Goal: Task Accomplishment & Management: Manage account settings

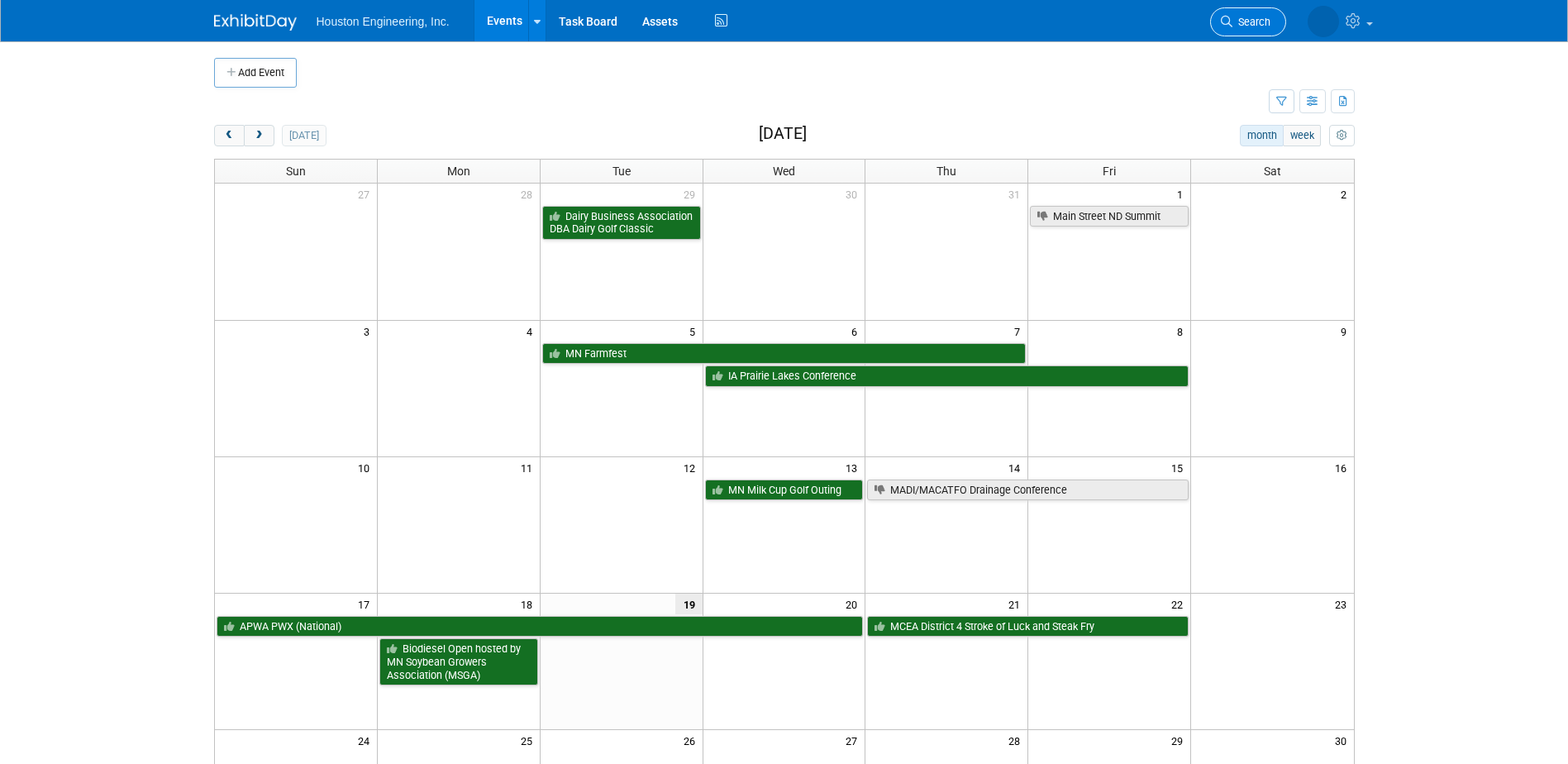
click at [1251, 34] on link "Search" at bounding box center [1249, 22] width 76 height 29
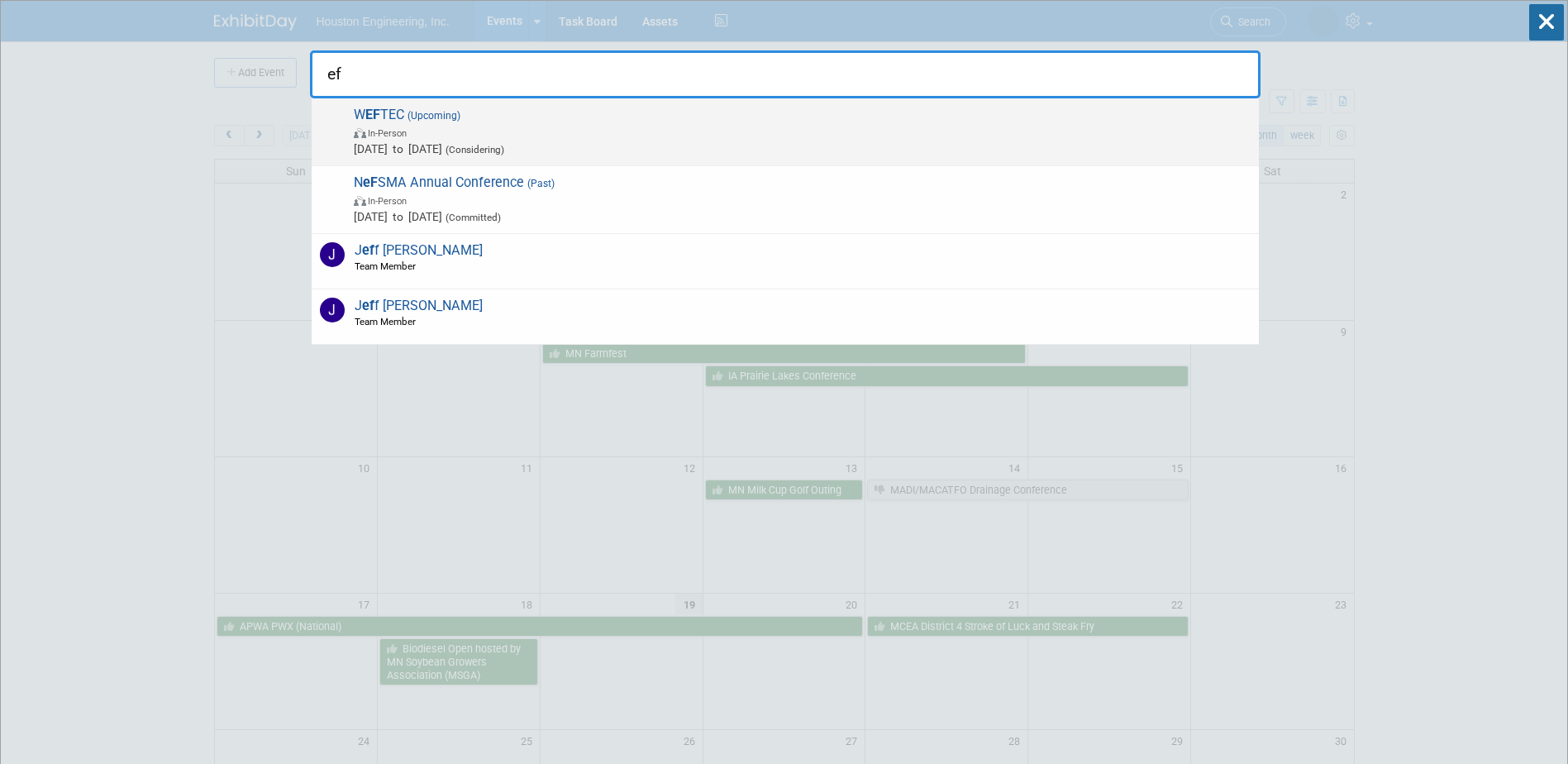
type input "ef"
click at [504, 145] on span "(Considering)" at bounding box center [473, 150] width 62 height 12
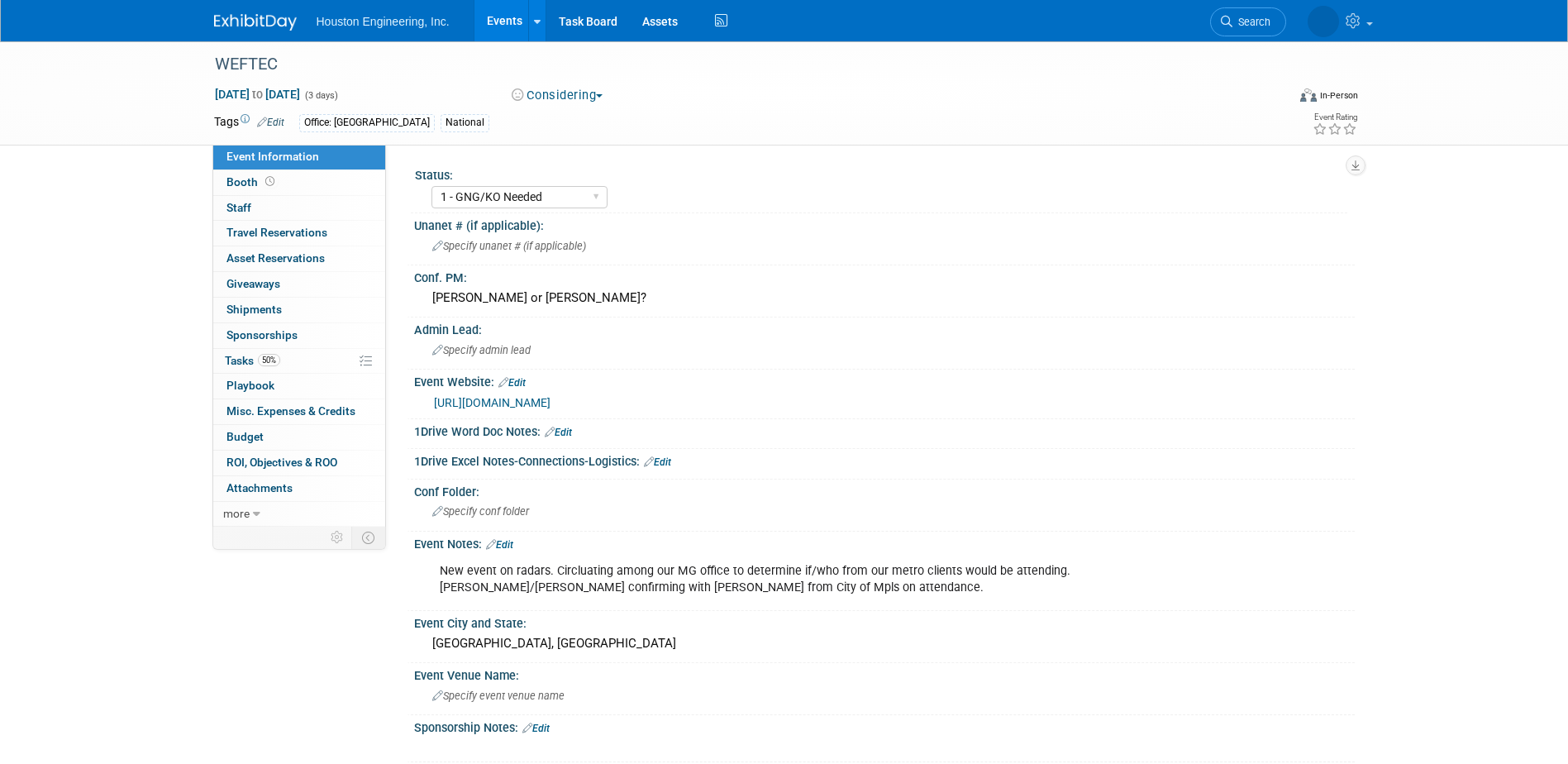
select select "1 - GNG/KO Needed"
select select "Mun. Infrastructure"
click at [572, 96] on button "Considering" at bounding box center [557, 96] width 103 height 18
click at [578, 163] on link "Not Going" at bounding box center [572, 169] width 131 height 23
click at [309, 359] on link "50% Tasks 50%" at bounding box center [299, 361] width 172 height 24
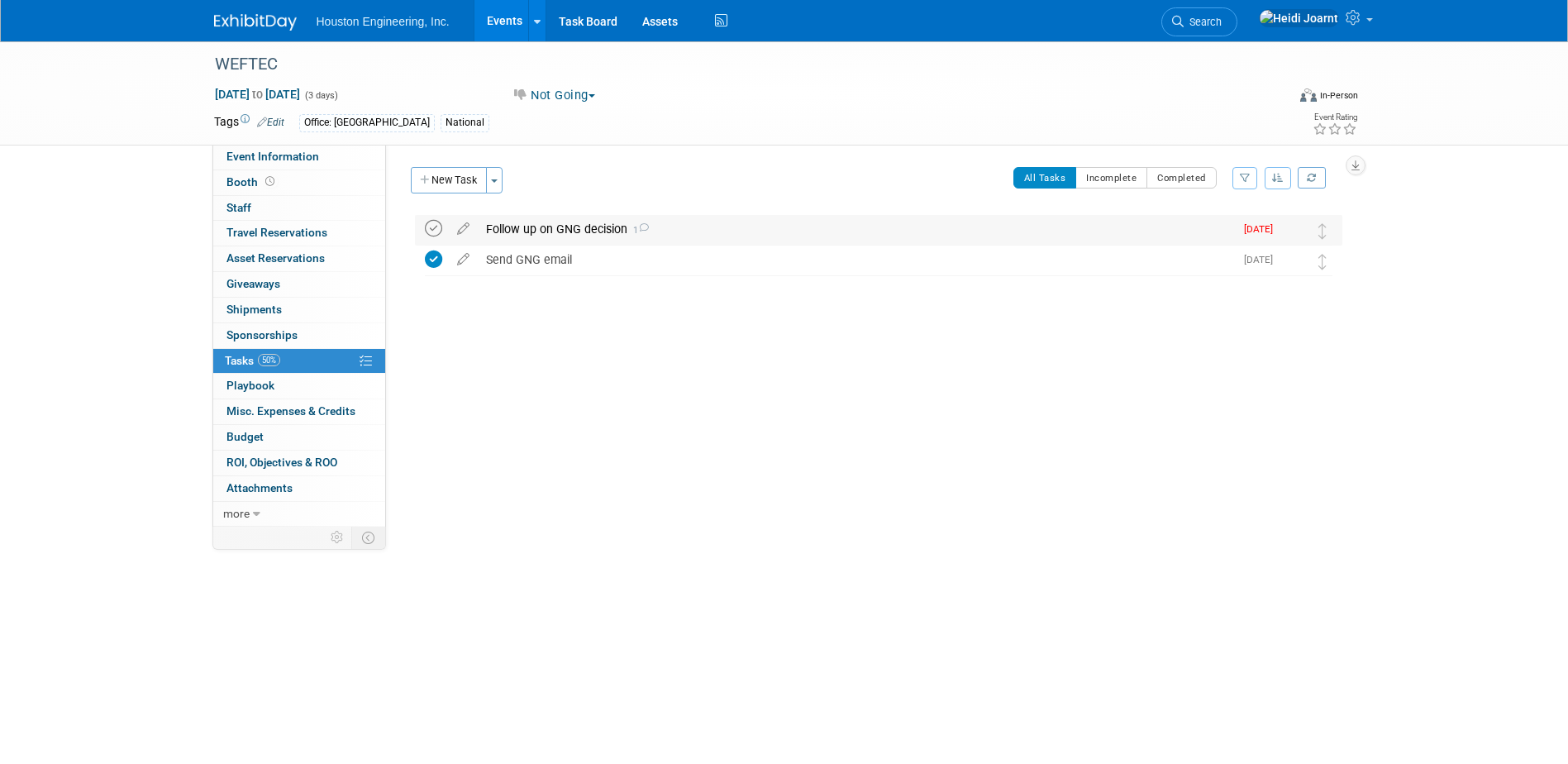
click at [432, 227] on icon at bounding box center [433, 229] width 18 height 18
click at [283, 150] on span "Event Information" at bounding box center [273, 157] width 93 height 14
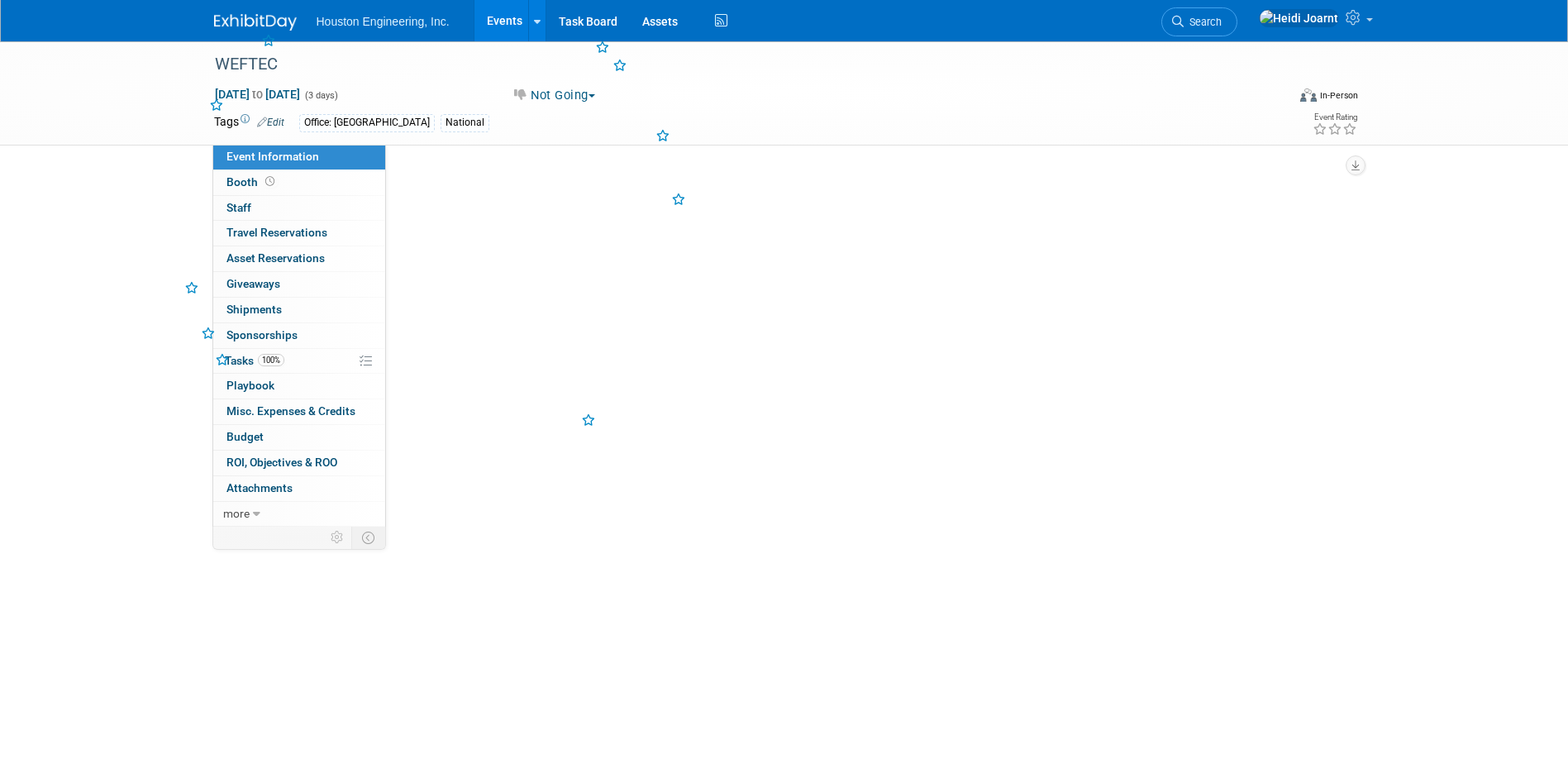
select select "1 - GNG/KO Needed"
select select "Mun. Infrastructure"
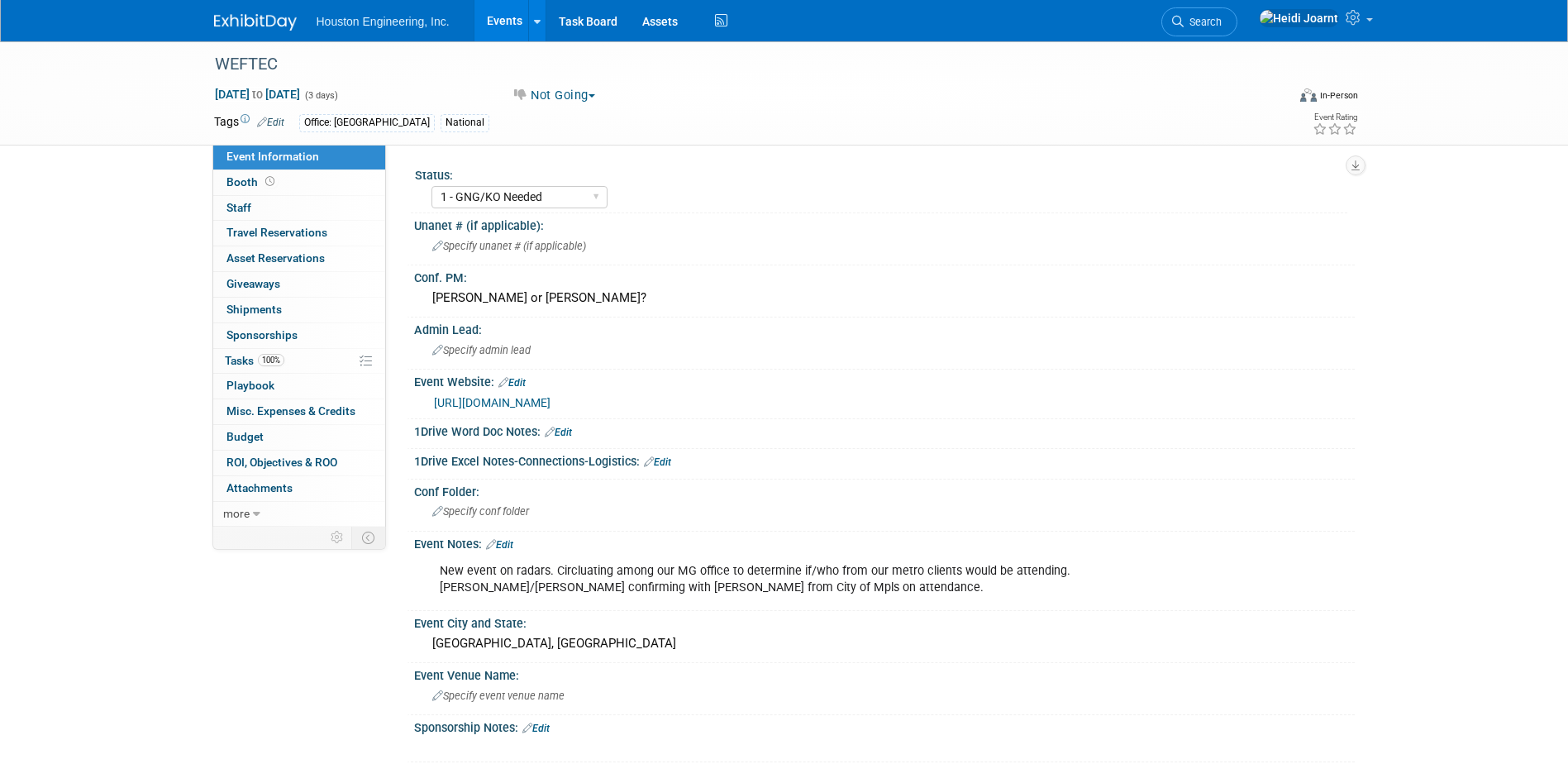
scroll to position [166, 0]
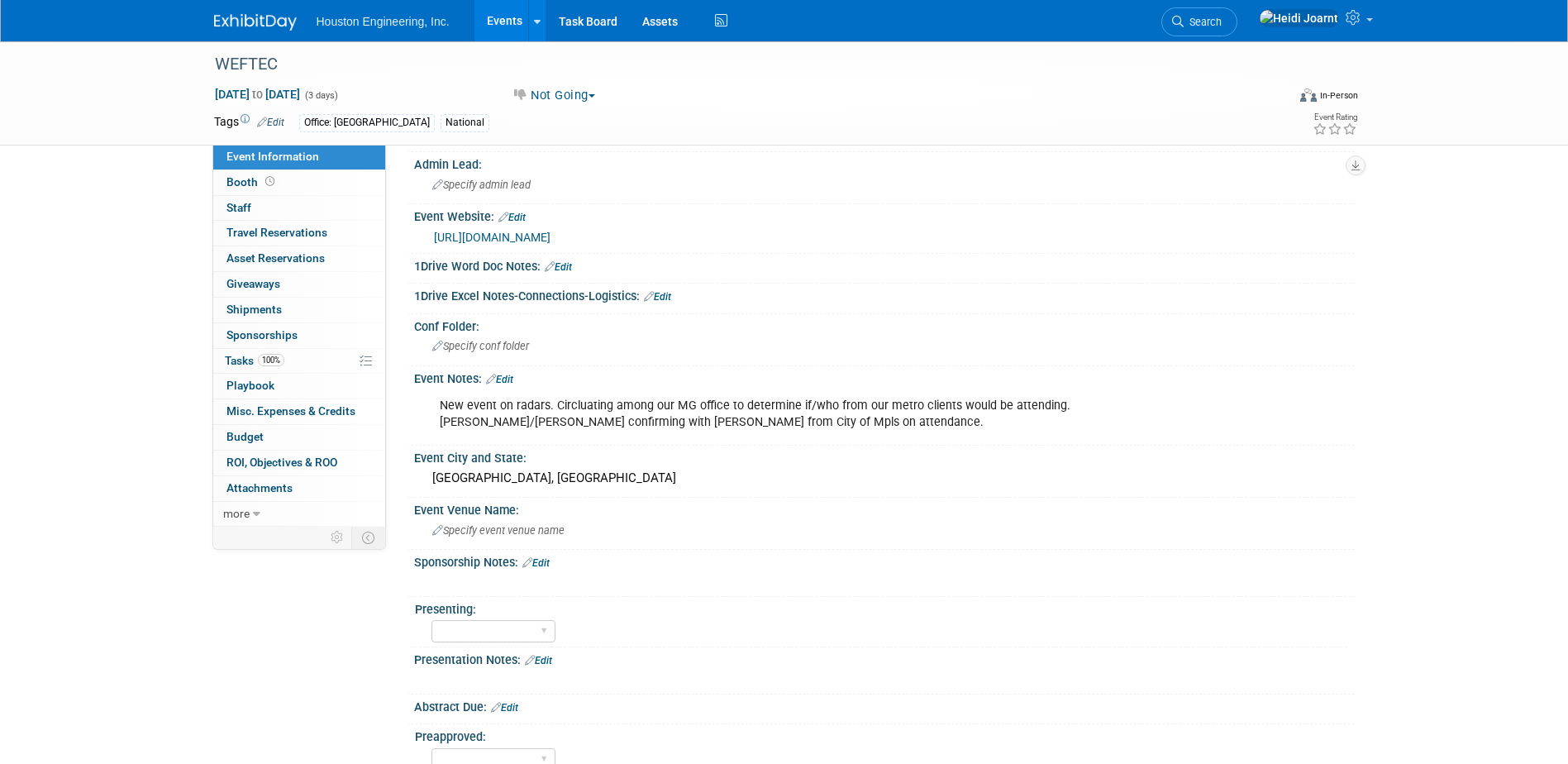
click at [505, 378] on link "Edit" at bounding box center [500, 380] width 27 height 12
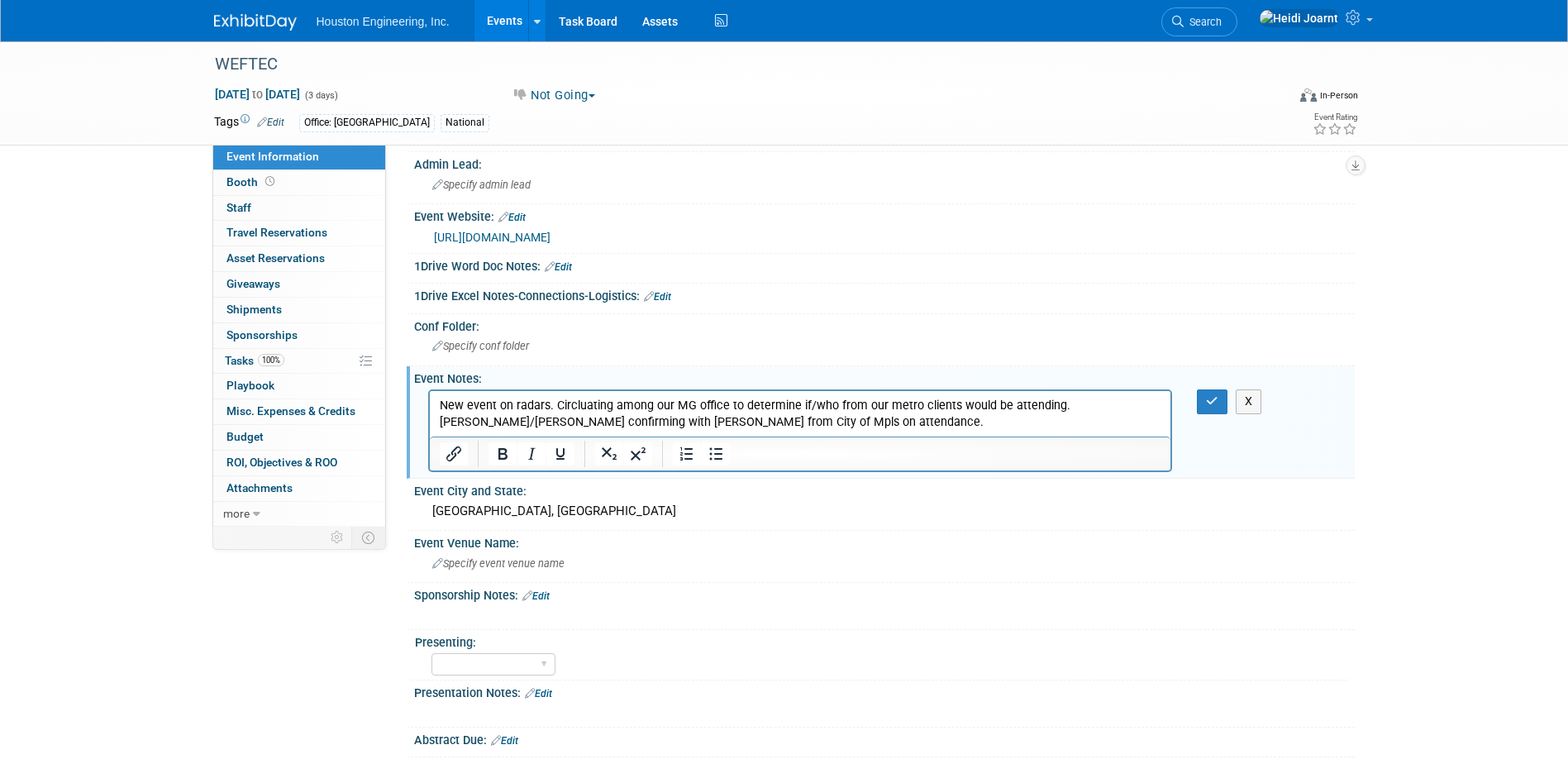
scroll to position [0, 0]
click at [873, 419] on p "New event on radars. Circluating among our MG office to determine if/who from o…" at bounding box center [801, 414] width 723 height 33
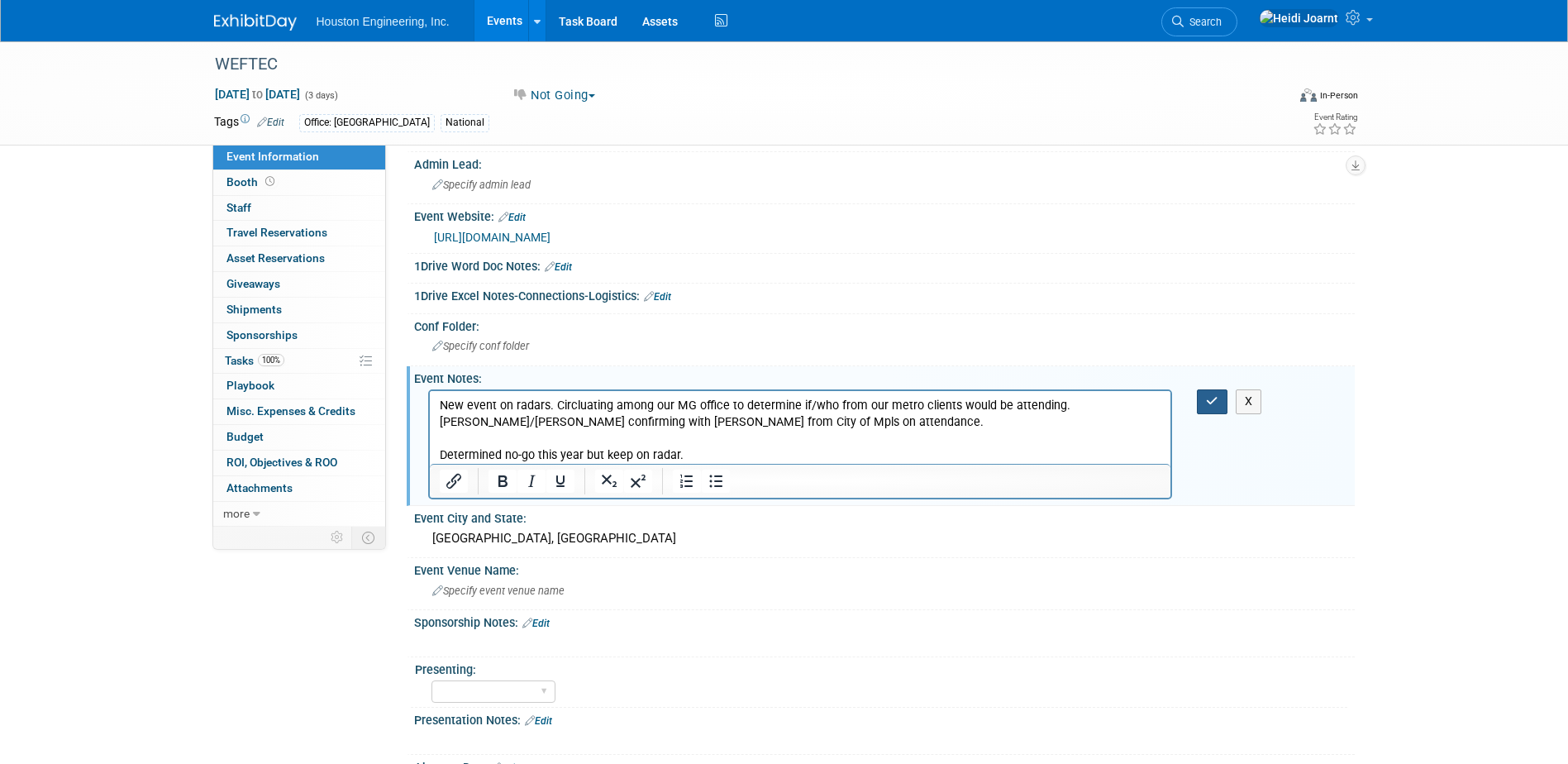
click at [1216, 401] on icon "button" at bounding box center [1212, 401] width 13 height 12
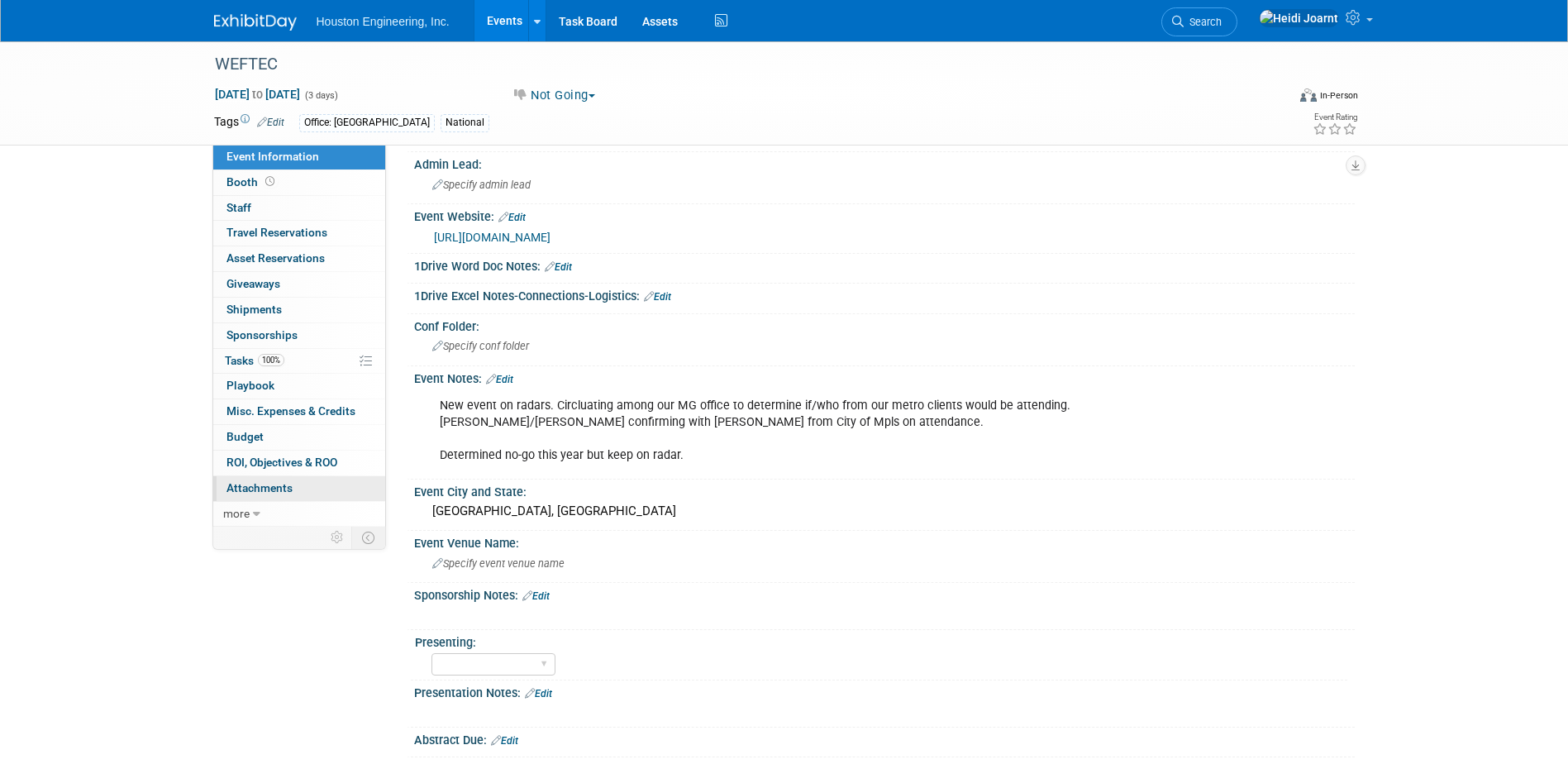
click at [293, 490] on link "0 Attachments 0" at bounding box center [299, 488] width 172 height 24
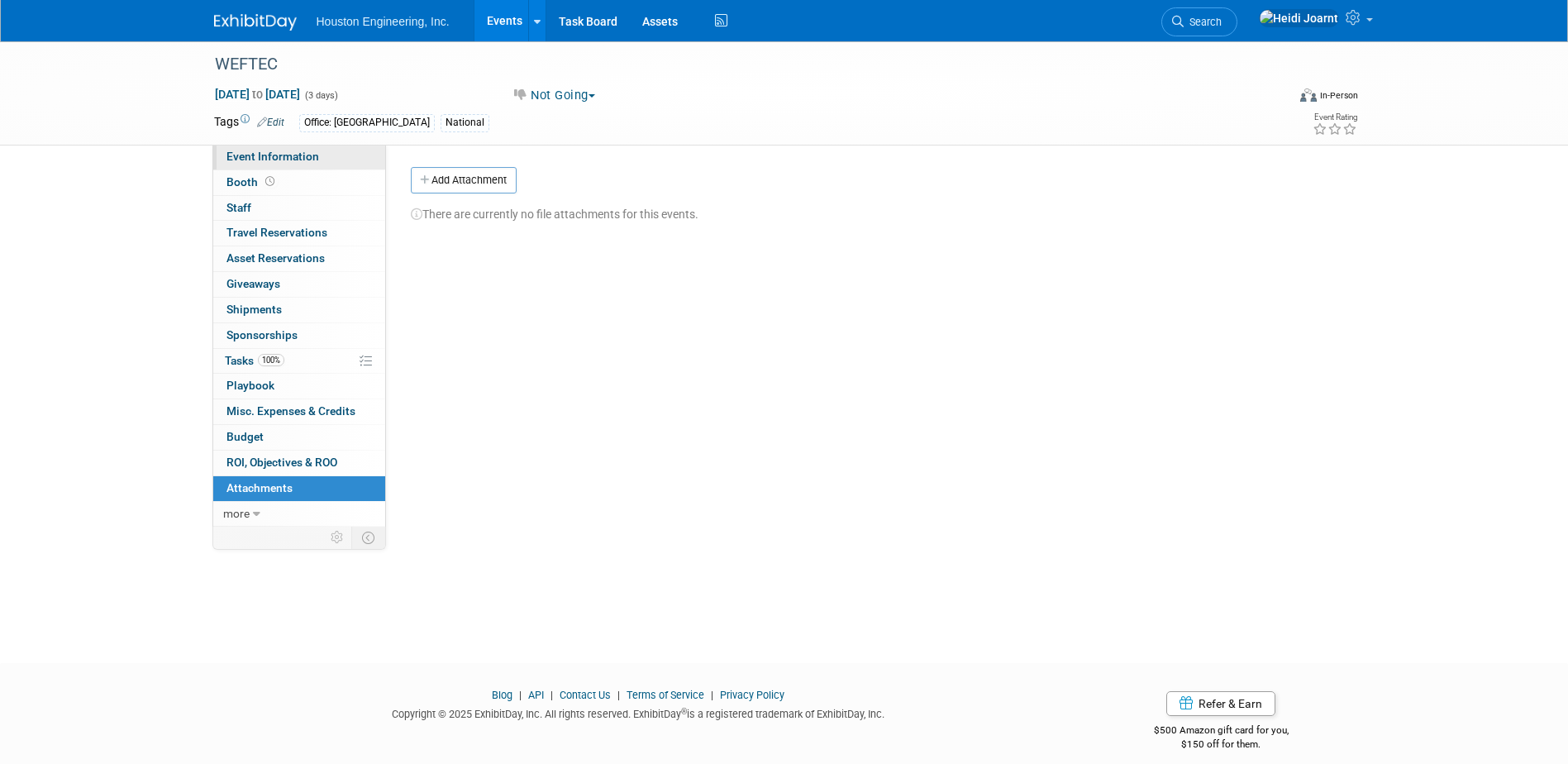
click at [319, 160] on link "Event Information" at bounding box center [299, 157] width 172 height 24
select select "1 - GNG/KO Needed"
select select "Mun. Infrastructure"
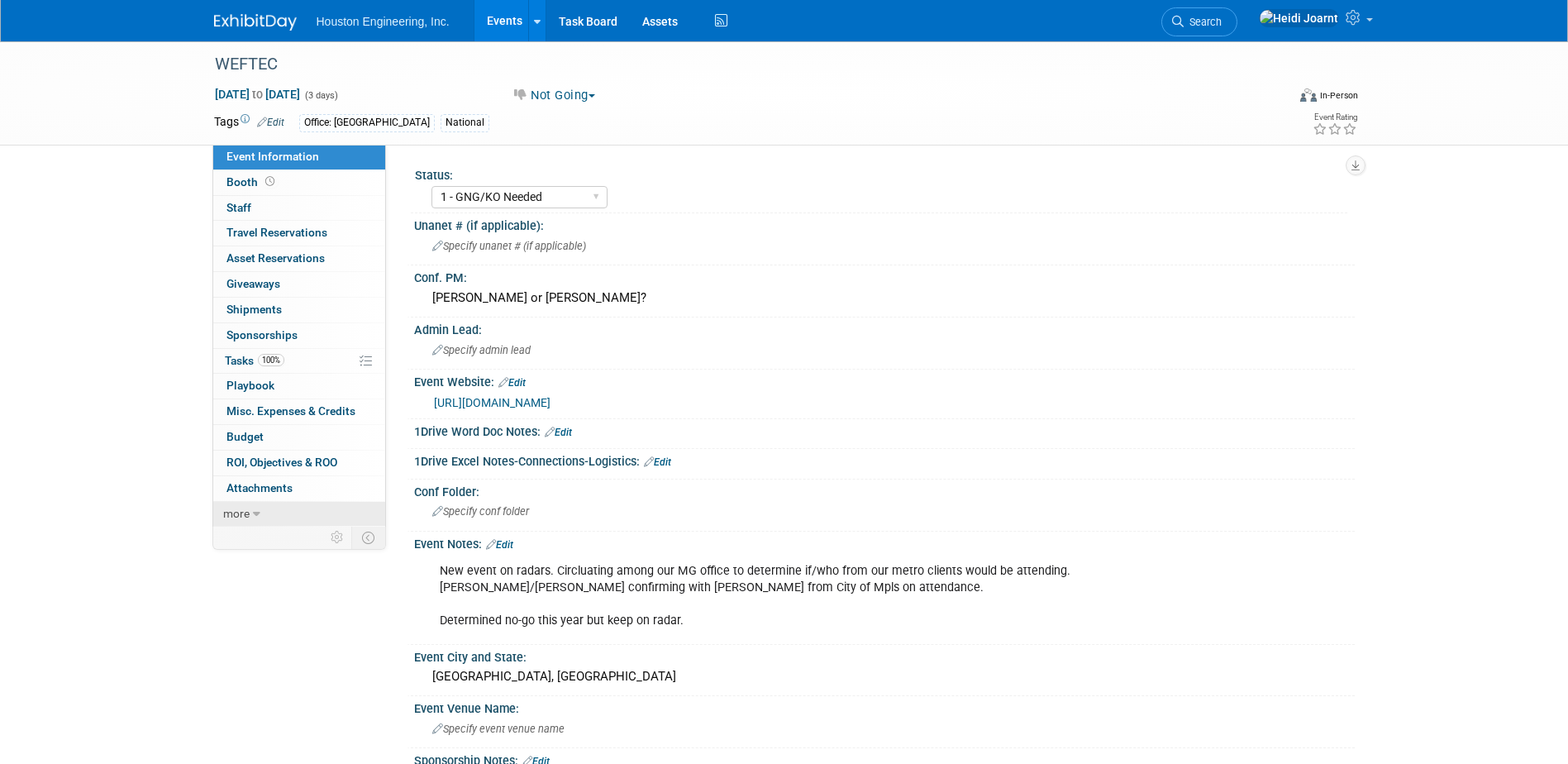
click at [273, 518] on link "more" at bounding box center [299, 514] width 172 height 24
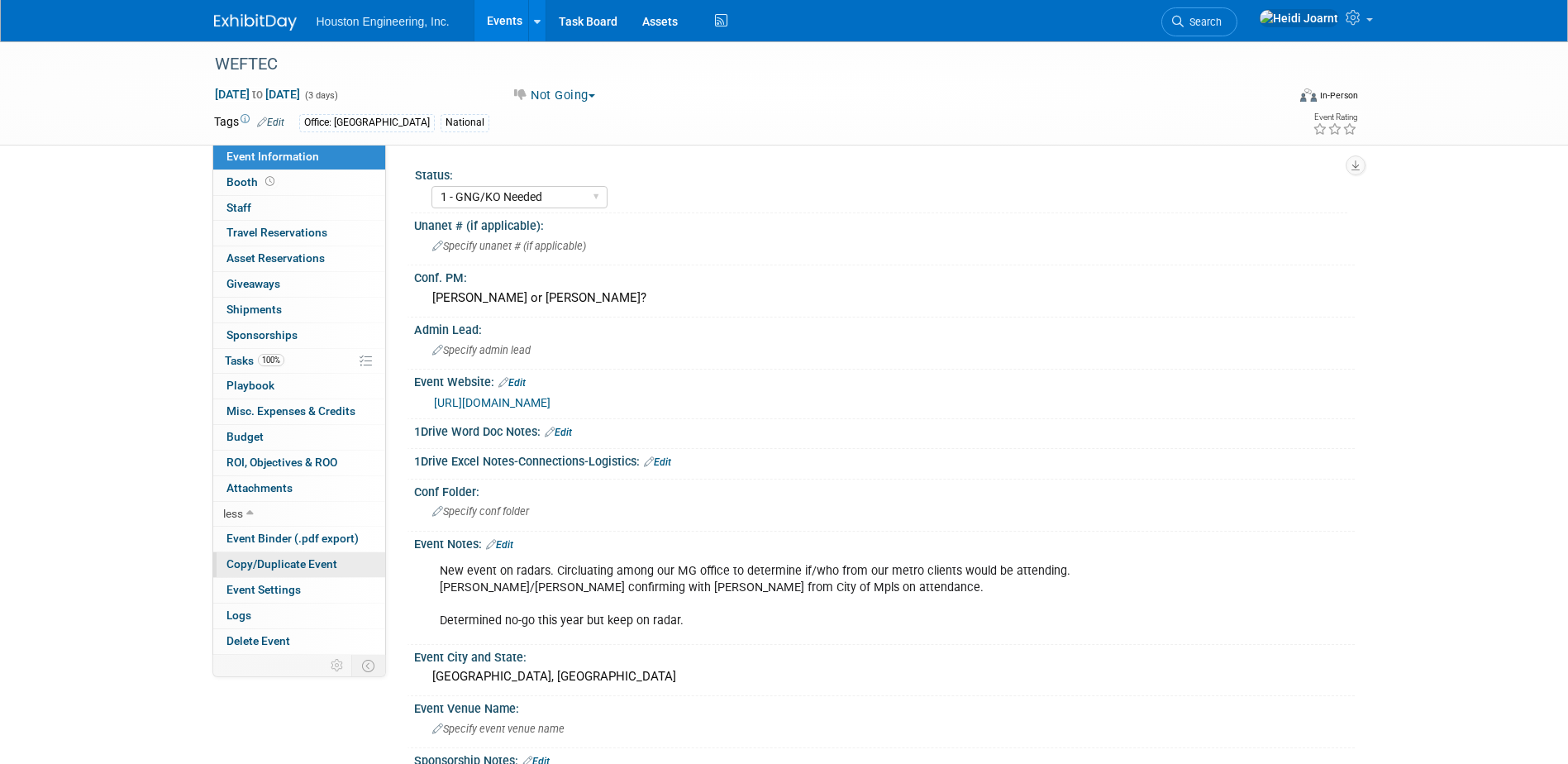
click at [301, 568] on span "Copy/Duplicate Event" at bounding box center [282, 564] width 111 height 14
select select "8"
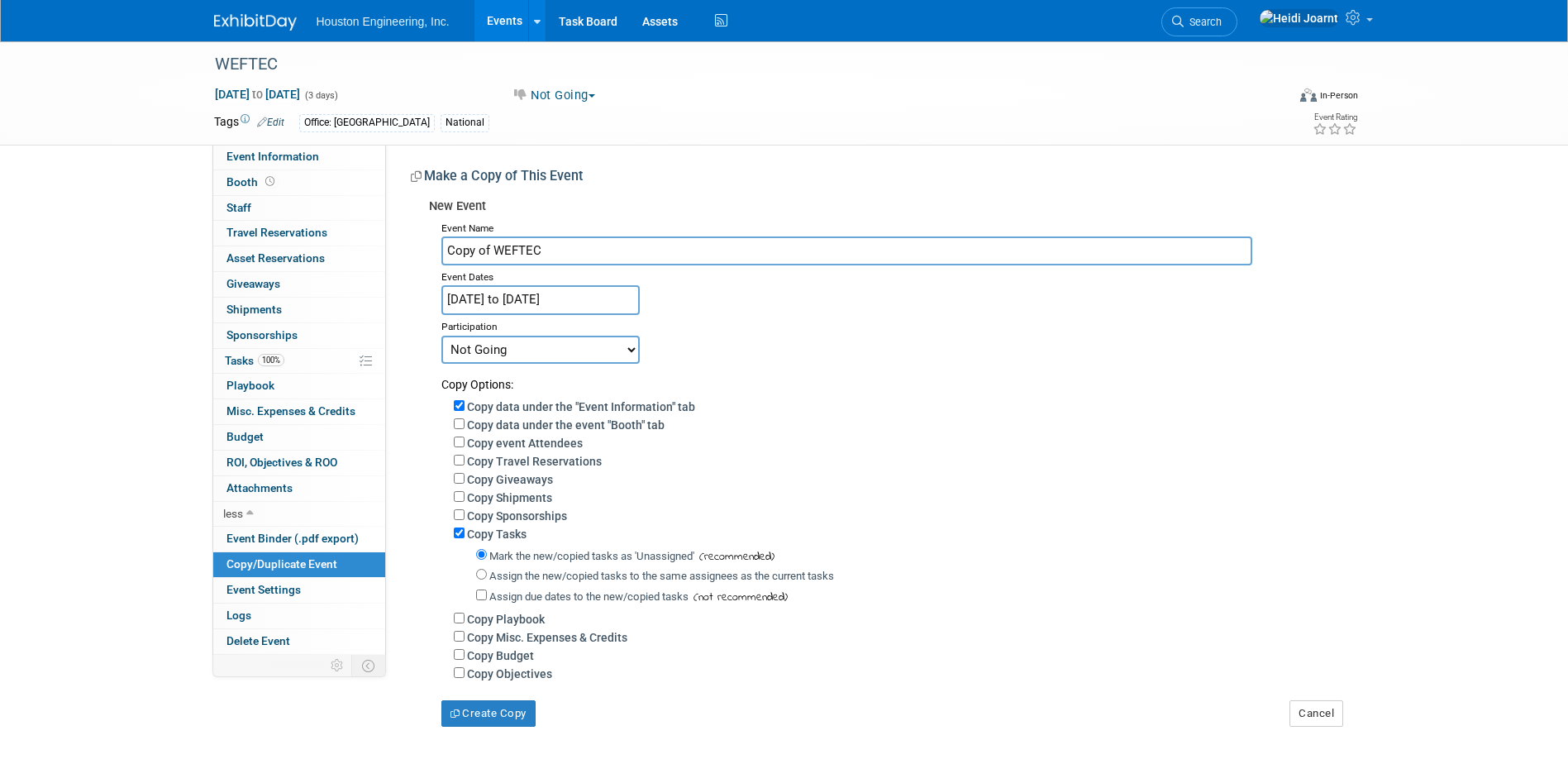
drag, startPoint x: 495, startPoint y: 248, endPoint x: 408, endPoint y: 262, distance: 88.1
click at [411, 262] on div "New Event Event Name Copy of WEFTEC Event Dates Sep 29, 2025 to Oct 1, 2025 Dup…" at bounding box center [877, 459] width 932 height 536
type input "WEFTEC"
click at [637, 310] on body "Houston Engineering, Inc. Events Add Event Bulk Upload Events Shareable Event B…" at bounding box center [784, 382] width 1568 height 764
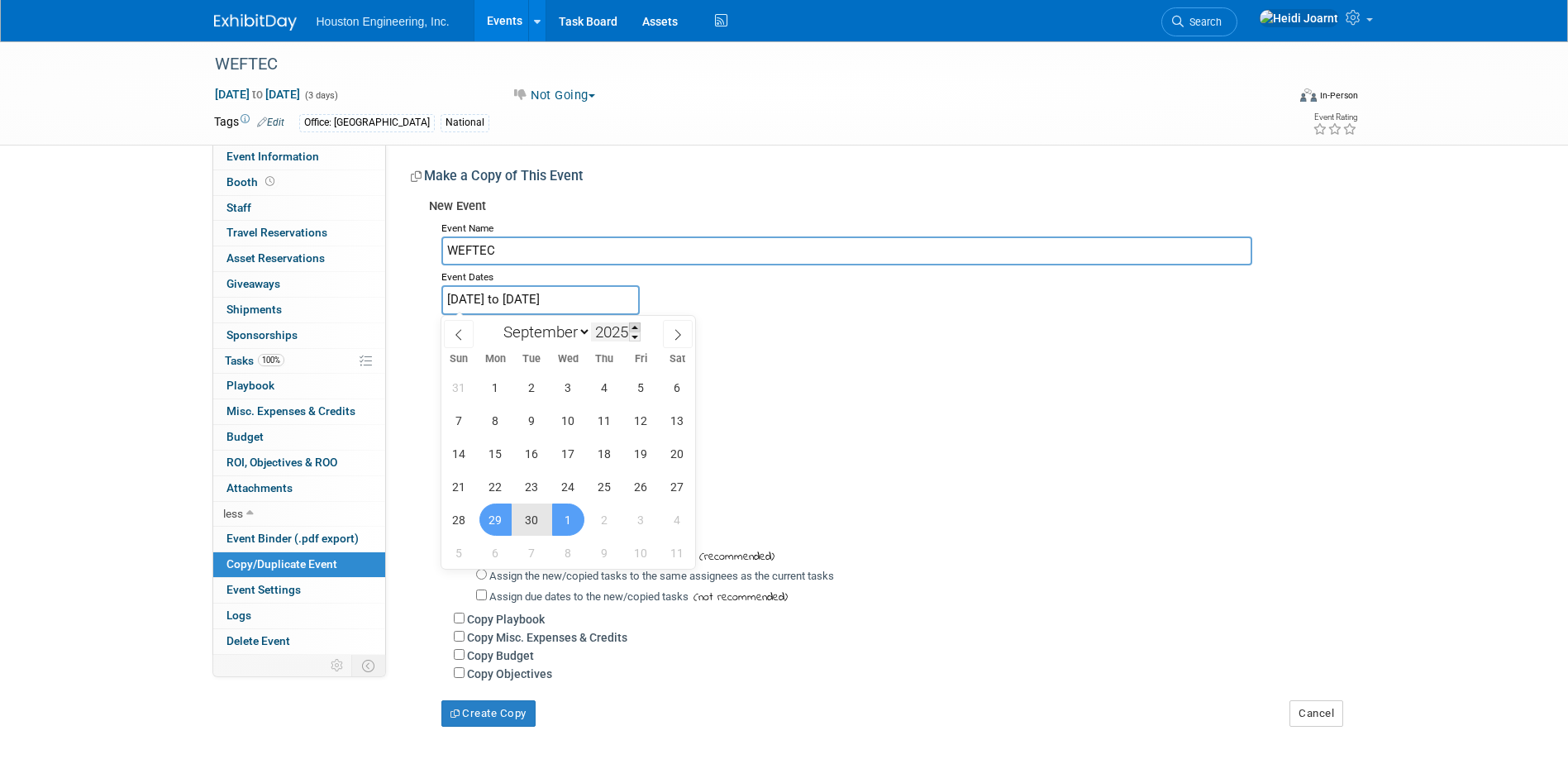
click at [637, 327] on span at bounding box center [635, 327] width 12 height 10
type input "2026"
click at [496, 513] on span "28" at bounding box center [495, 519] width 32 height 32
click at [572, 517] on span "30" at bounding box center [568, 519] width 32 height 32
type input "[DATE] to [DATE]"
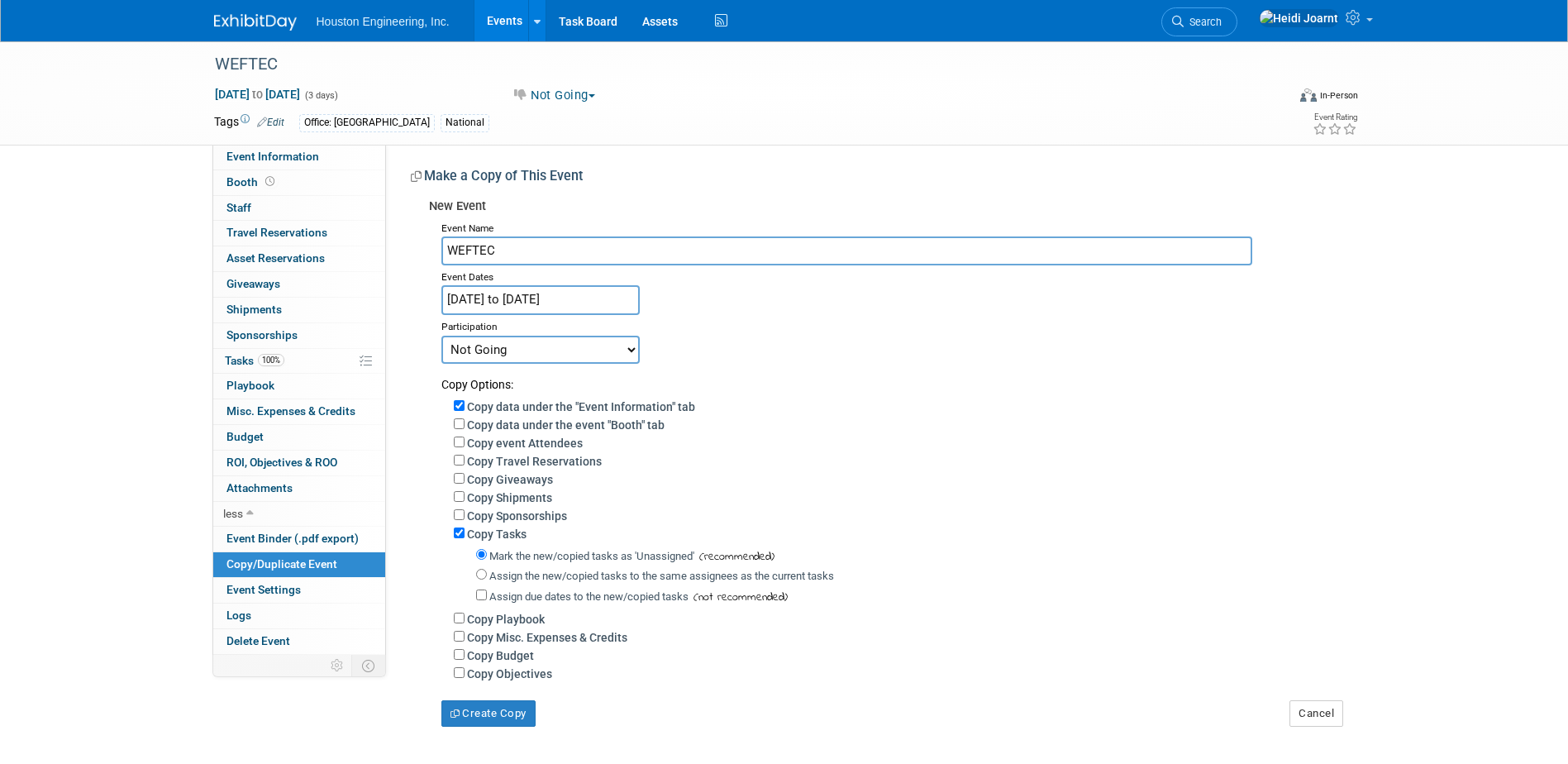
click at [541, 357] on select "Committed Considering Not Going" at bounding box center [541, 350] width 199 height 28
select select "2"
click at [441, 336] on select "Committed Considering Not Going" at bounding box center [541, 350] width 199 height 28
click at [505, 724] on button "Create Copy" at bounding box center [488, 713] width 94 height 26
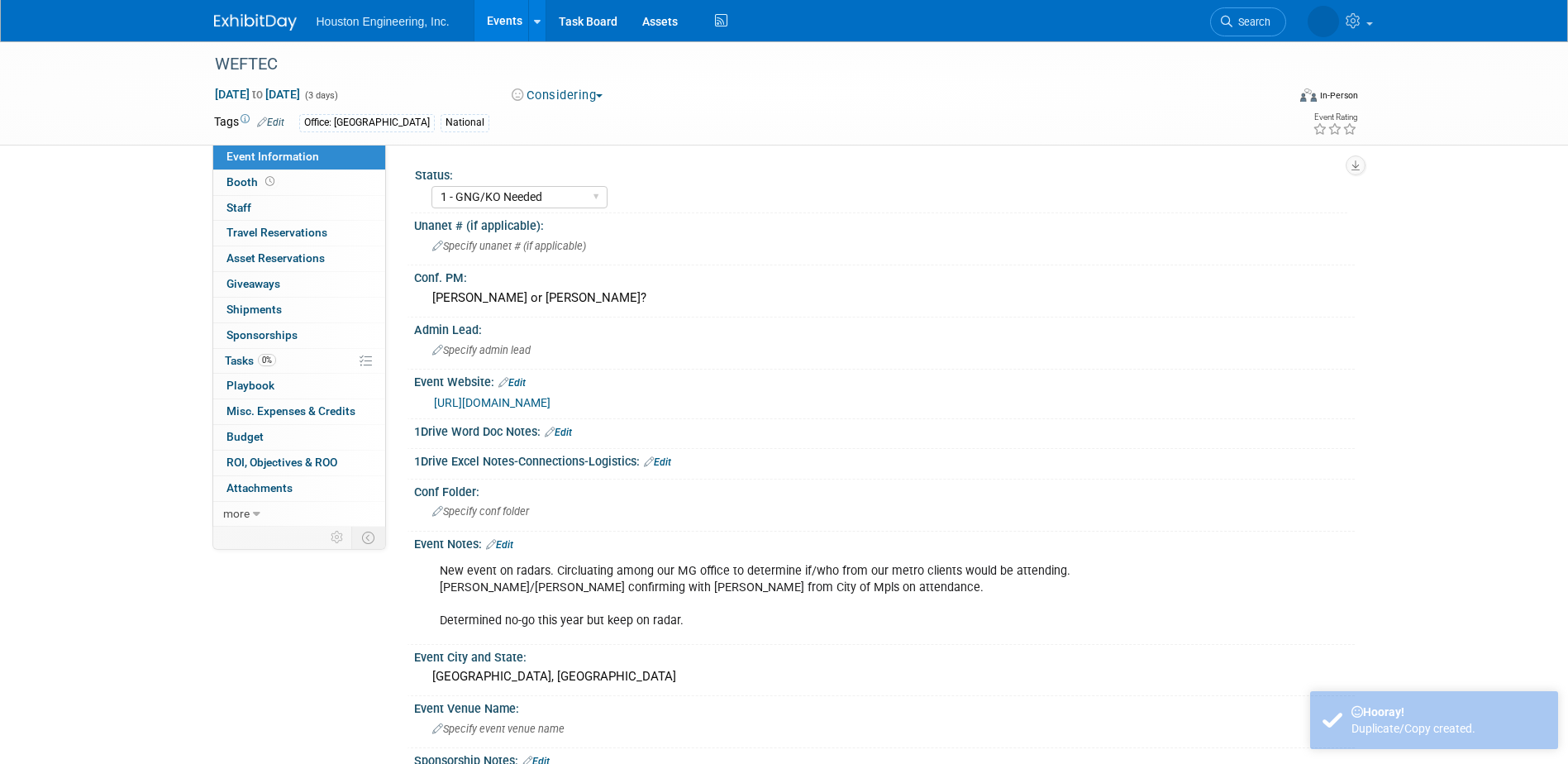
select select "1 - GNG/KO Needed"
select select "Mun. Infrastructure"
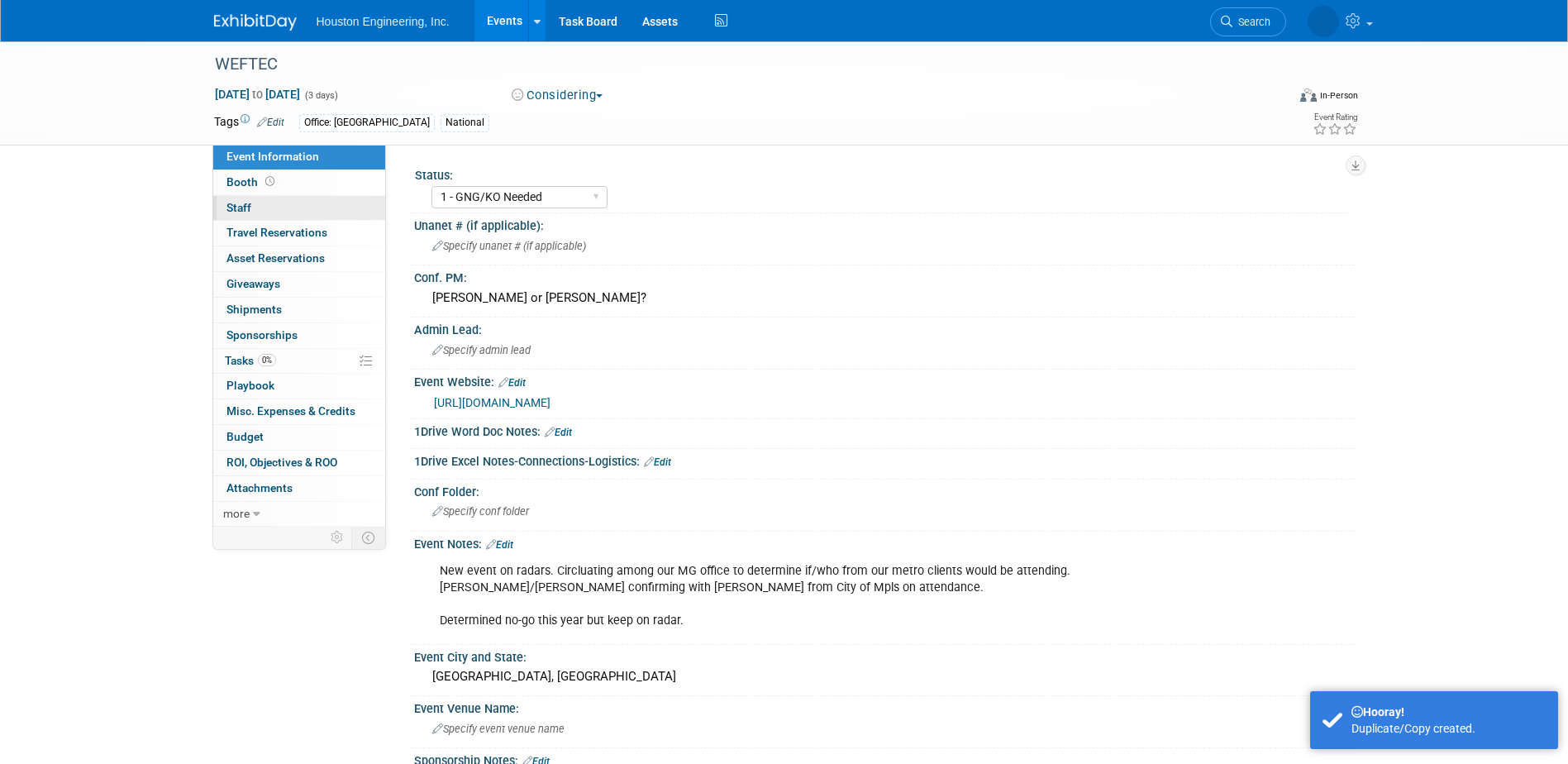
click at [294, 206] on link "0 Staff 0" at bounding box center [299, 208] width 172 height 24
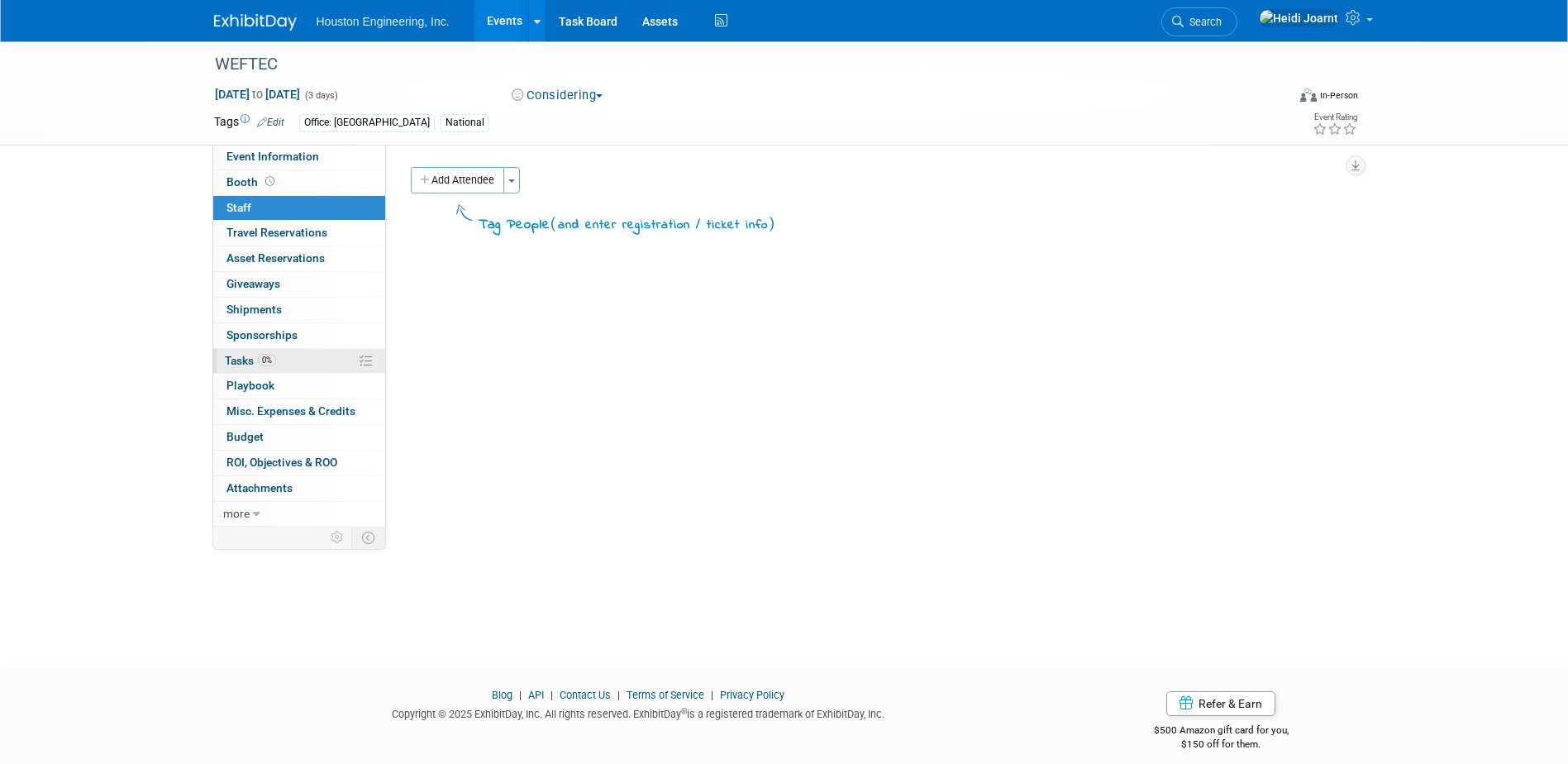
click at [298, 363] on link "0% Tasks 0%" at bounding box center [299, 361] width 172 height 24
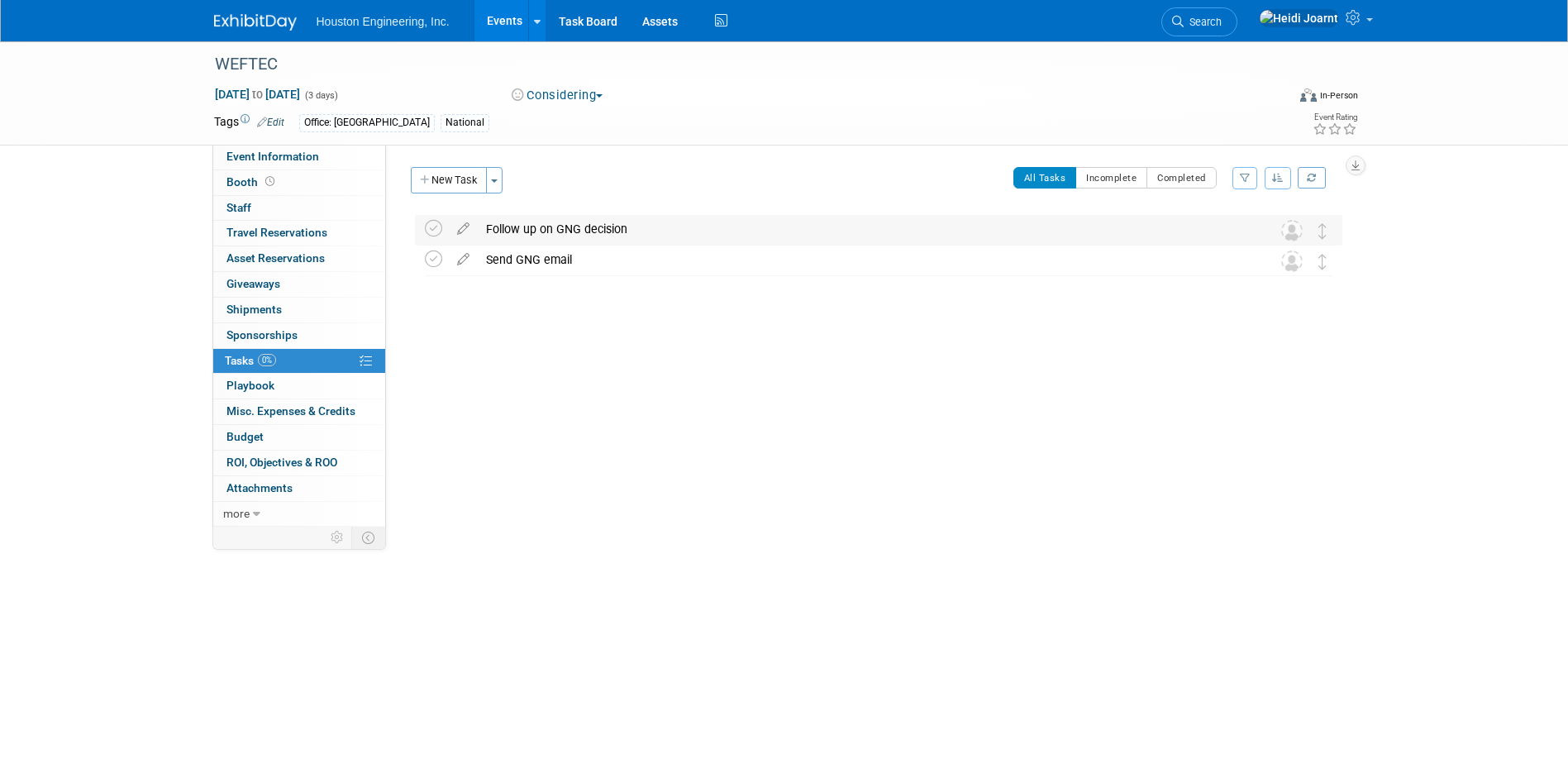
click at [621, 222] on div "Follow up on GNG decision" at bounding box center [863, 229] width 770 height 28
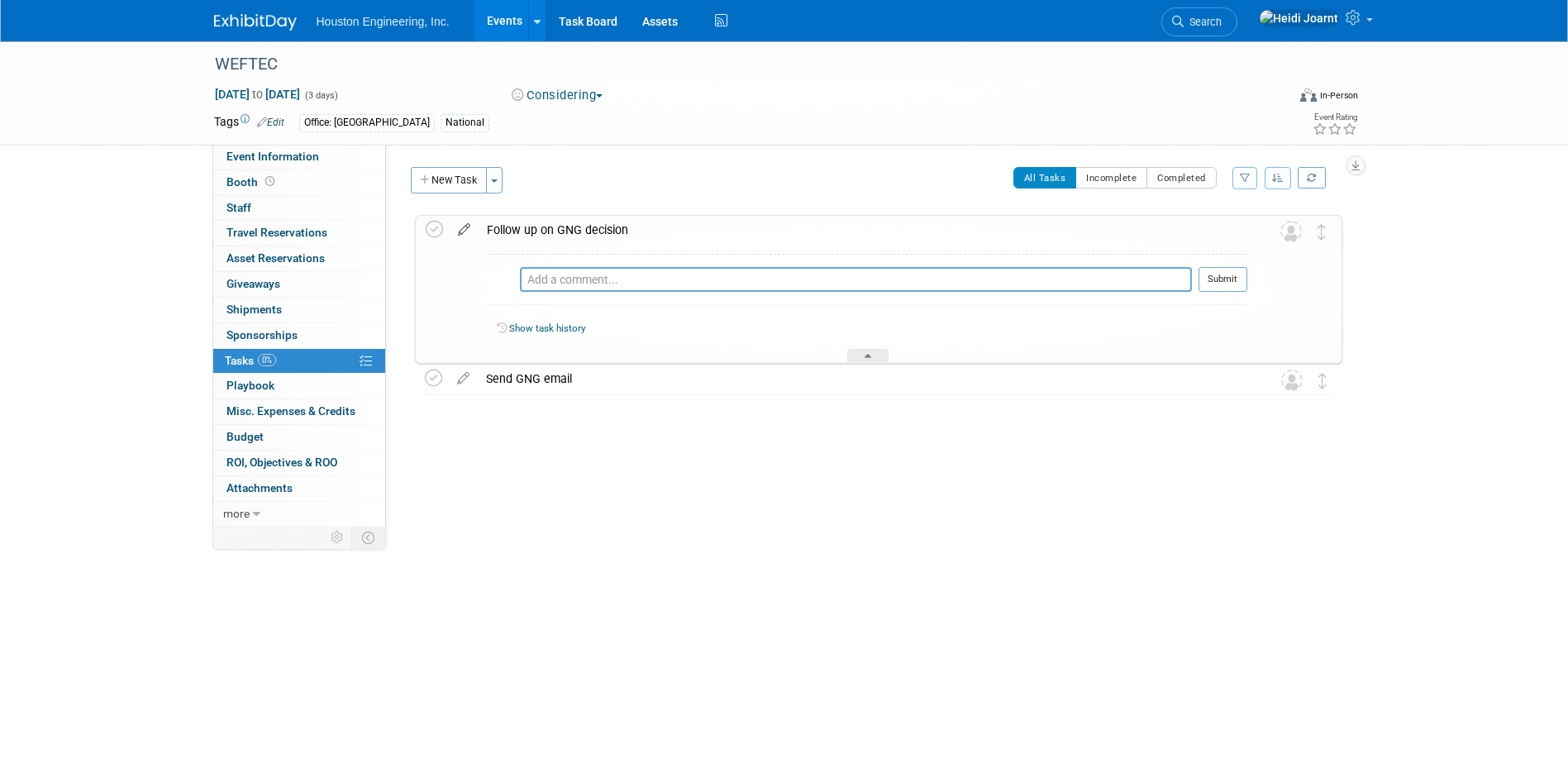
click at [467, 224] on icon at bounding box center [465, 226] width 29 height 20
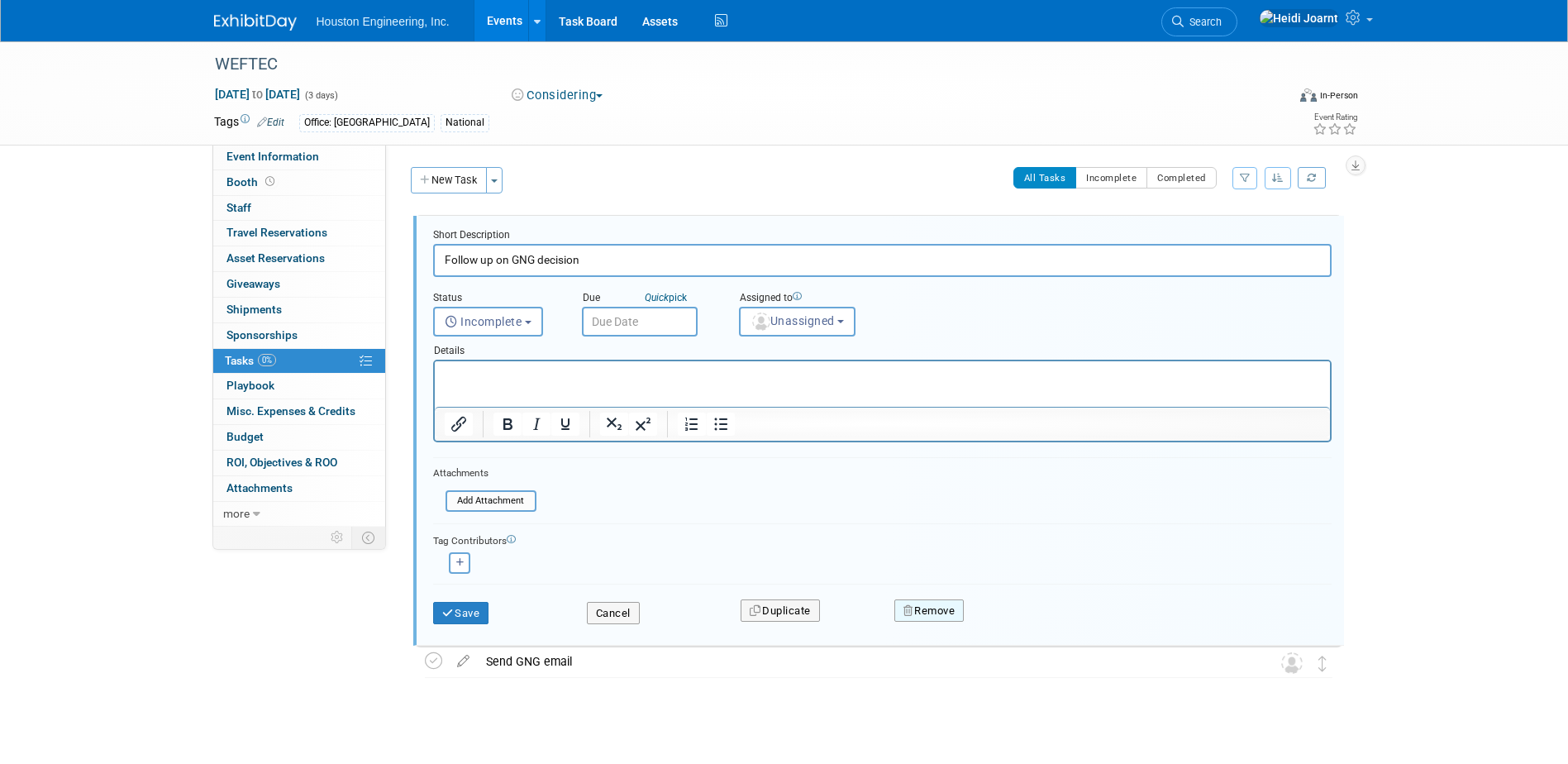
click at [934, 616] on button "Remove" at bounding box center [929, 611] width 70 height 23
click at [1014, 631] on link "Yes" at bounding box center [1022, 624] width 48 height 26
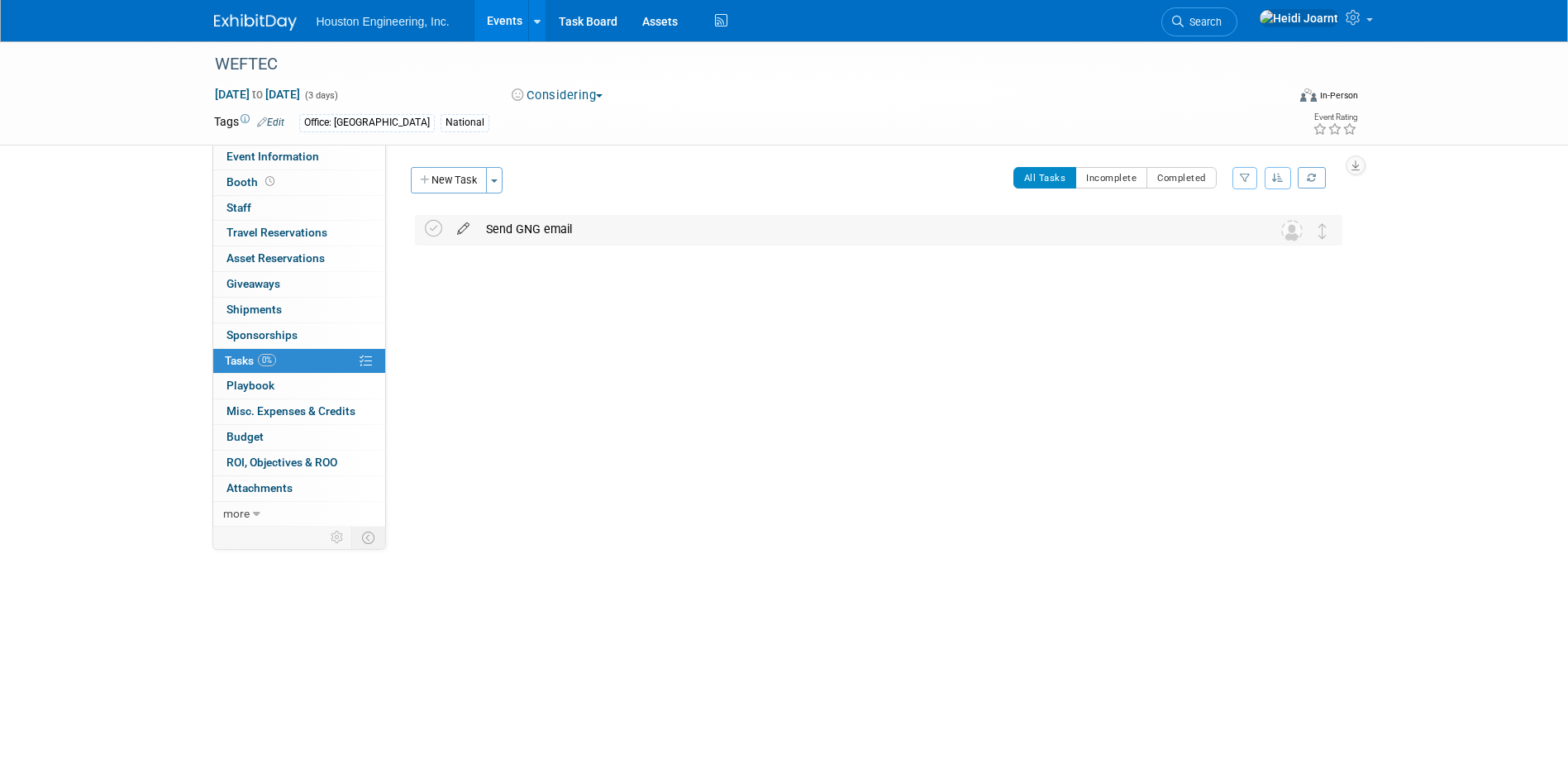
click at [462, 227] on icon at bounding box center [464, 225] width 29 height 20
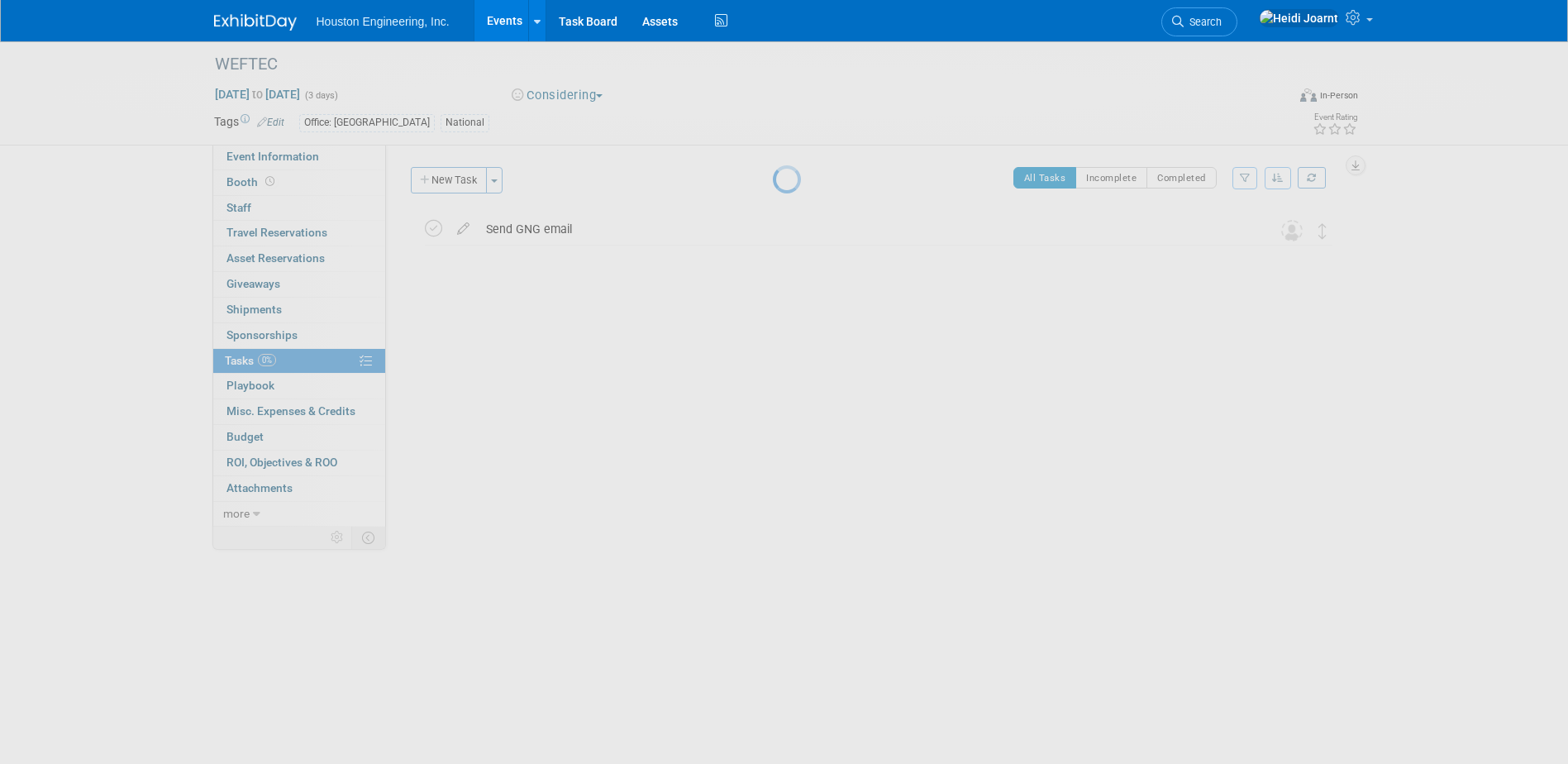
select select "7"
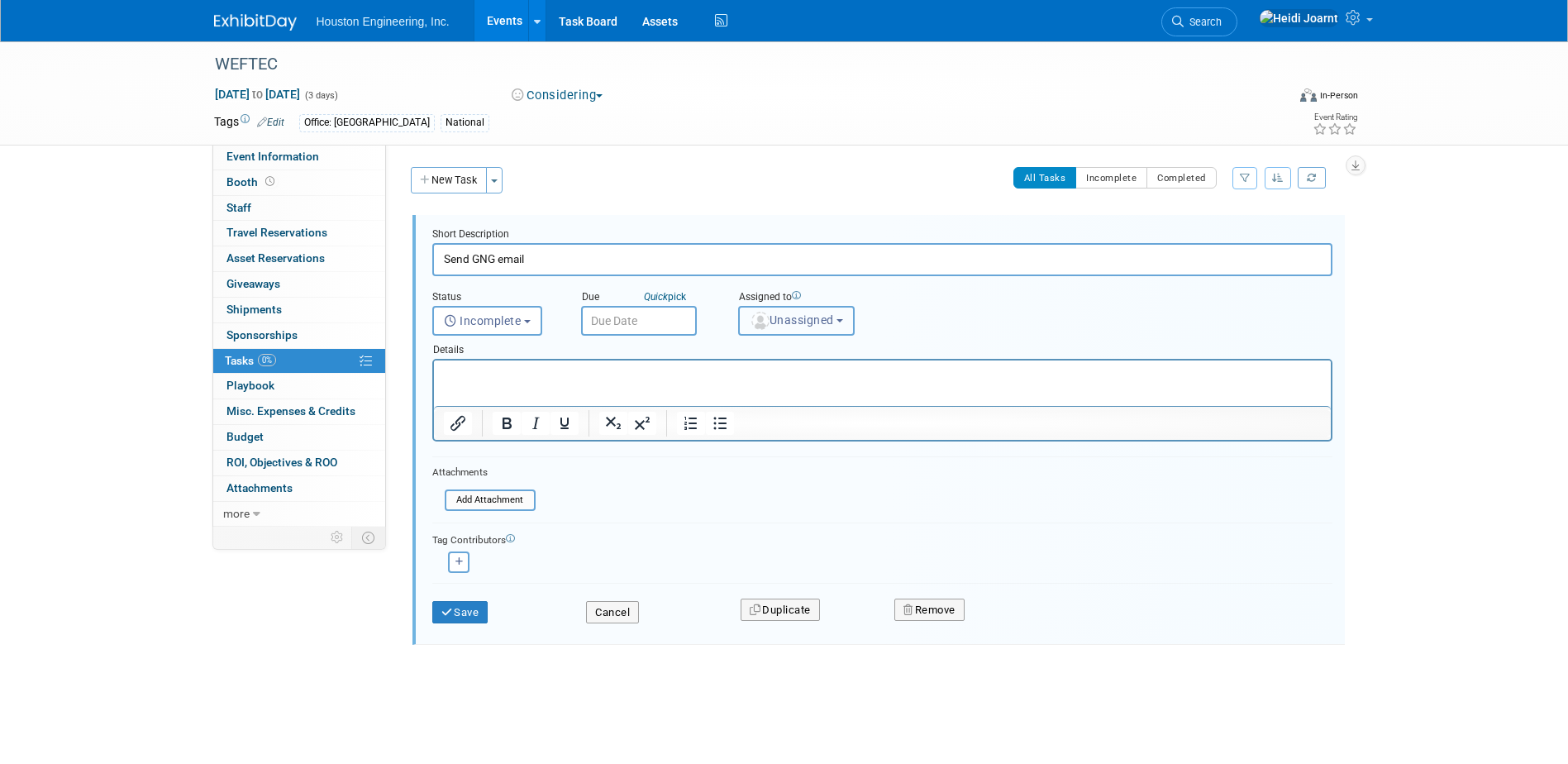
click at [768, 325] on span "Unassigned" at bounding box center [792, 321] width 85 height 14
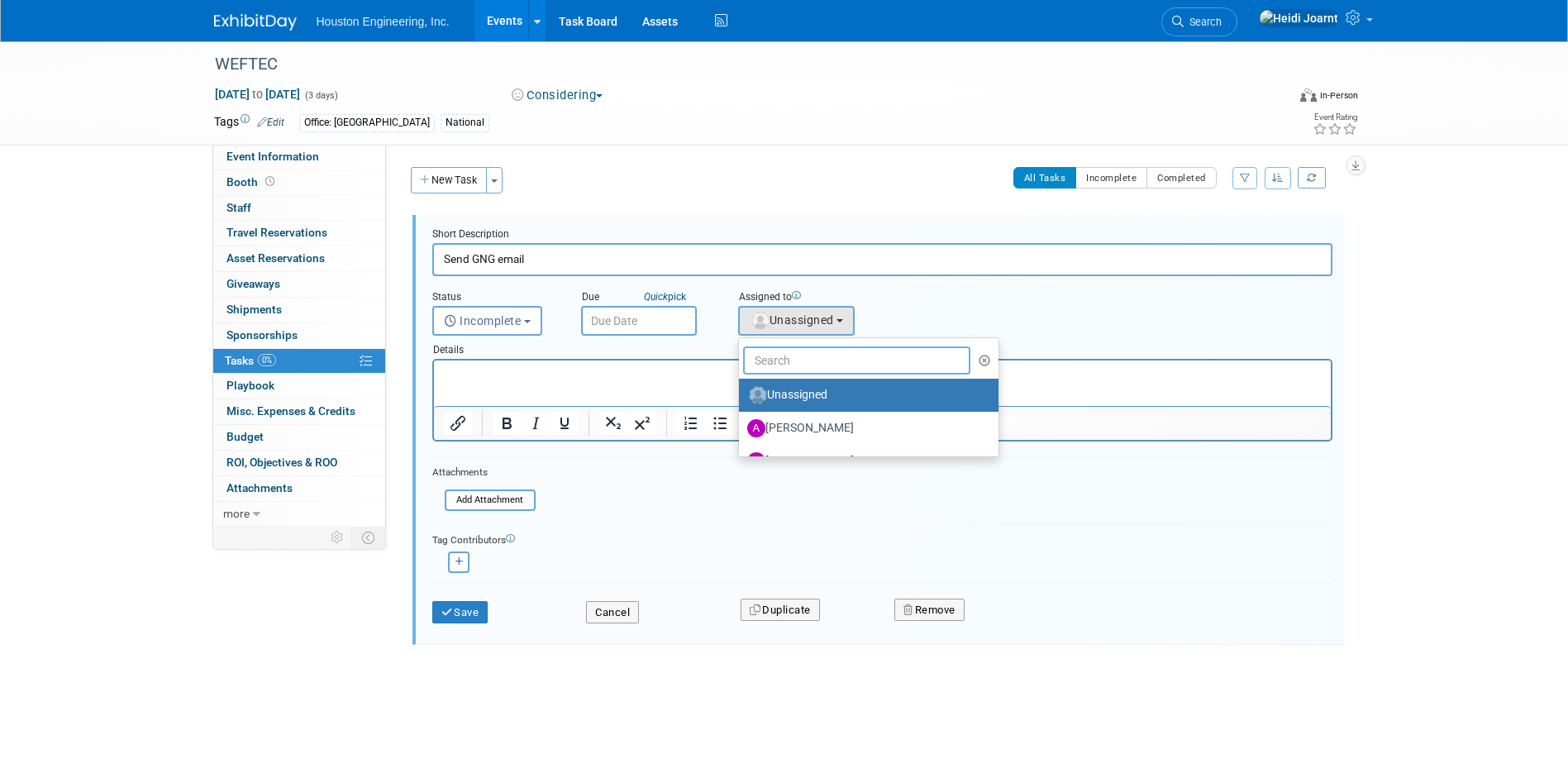
click at [795, 358] on input "text" at bounding box center [857, 361] width 228 height 28
type input "j"
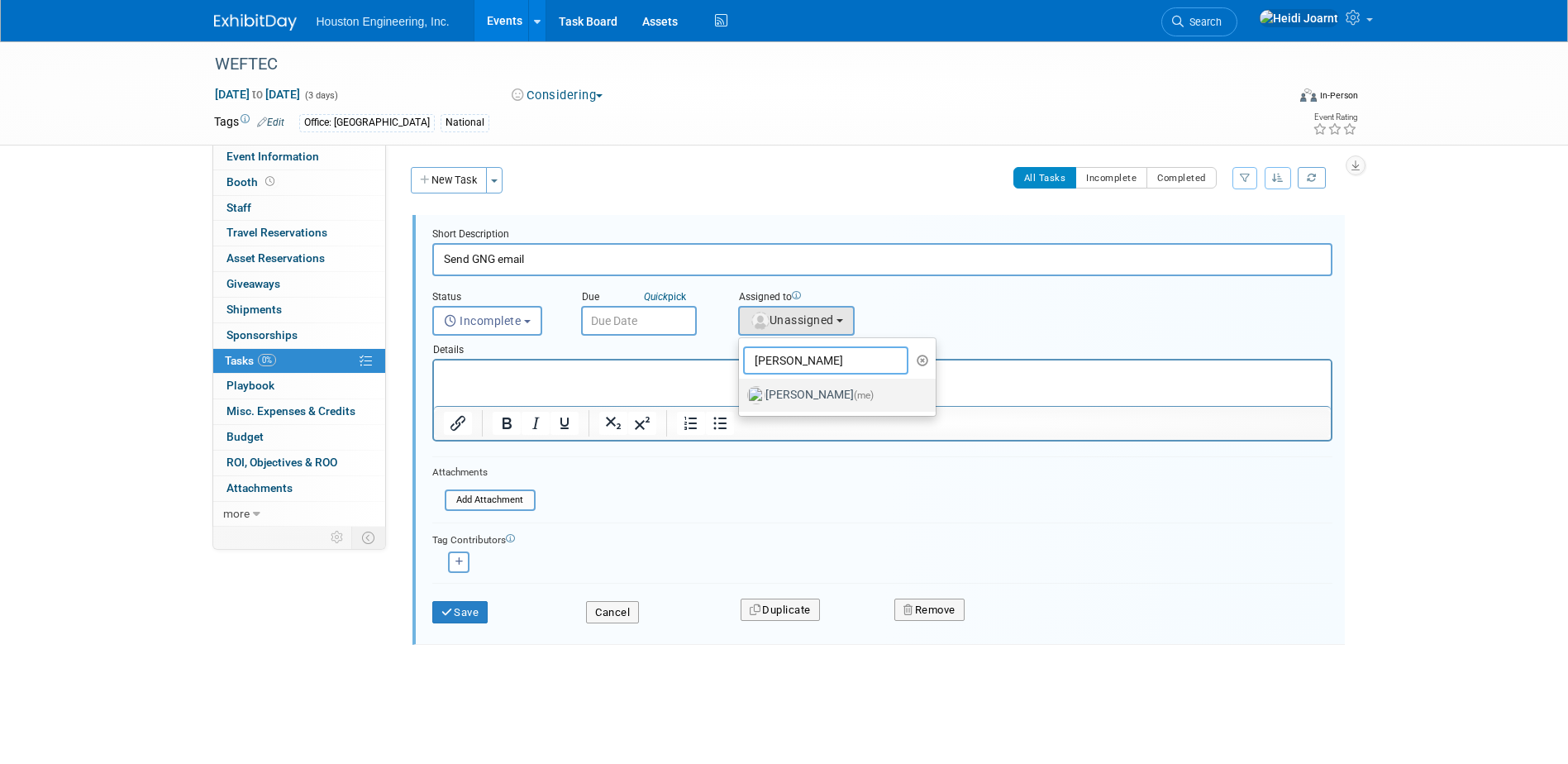
type input "[PERSON_NAME]"
click at [807, 400] on label "[PERSON_NAME] (me)" at bounding box center [833, 395] width 172 height 26
click at [741, 399] on input "[PERSON_NAME] (me)" at bounding box center [735, 393] width 11 height 11
select select "6d2580fd-cc23-403a-9f47-834f17e7f51f"
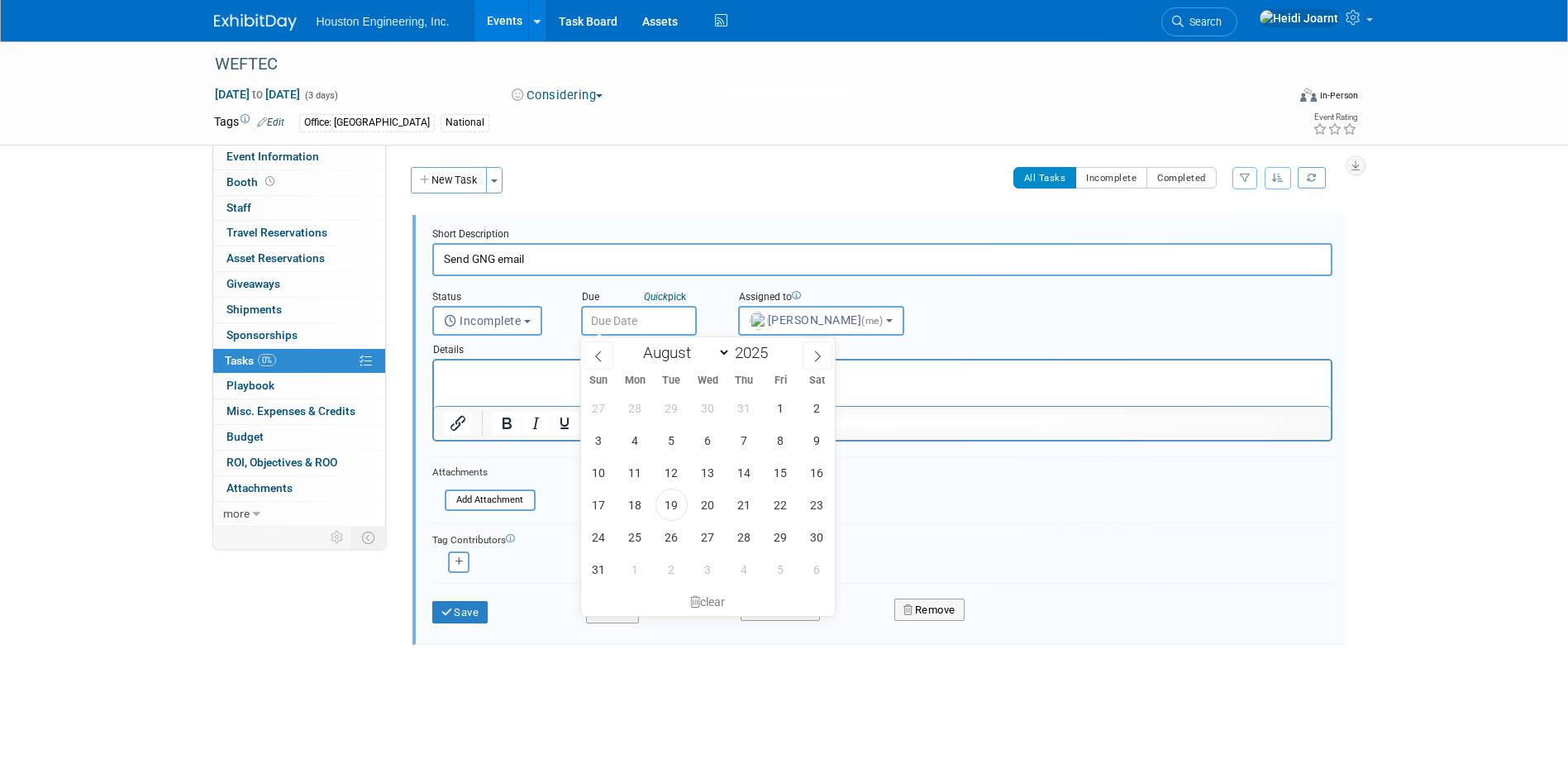
click at [637, 330] on input "text" at bounding box center [639, 321] width 116 height 30
click at [598, 354] on icon at bounding box center [599, 357] width 12 height 12
click at [593, 360] on span at bounding box center [598, 356] width 30 height 28
select select "5"
click at [746, 404] on span "5" at bounding box center [744, 407] width 32 height 32
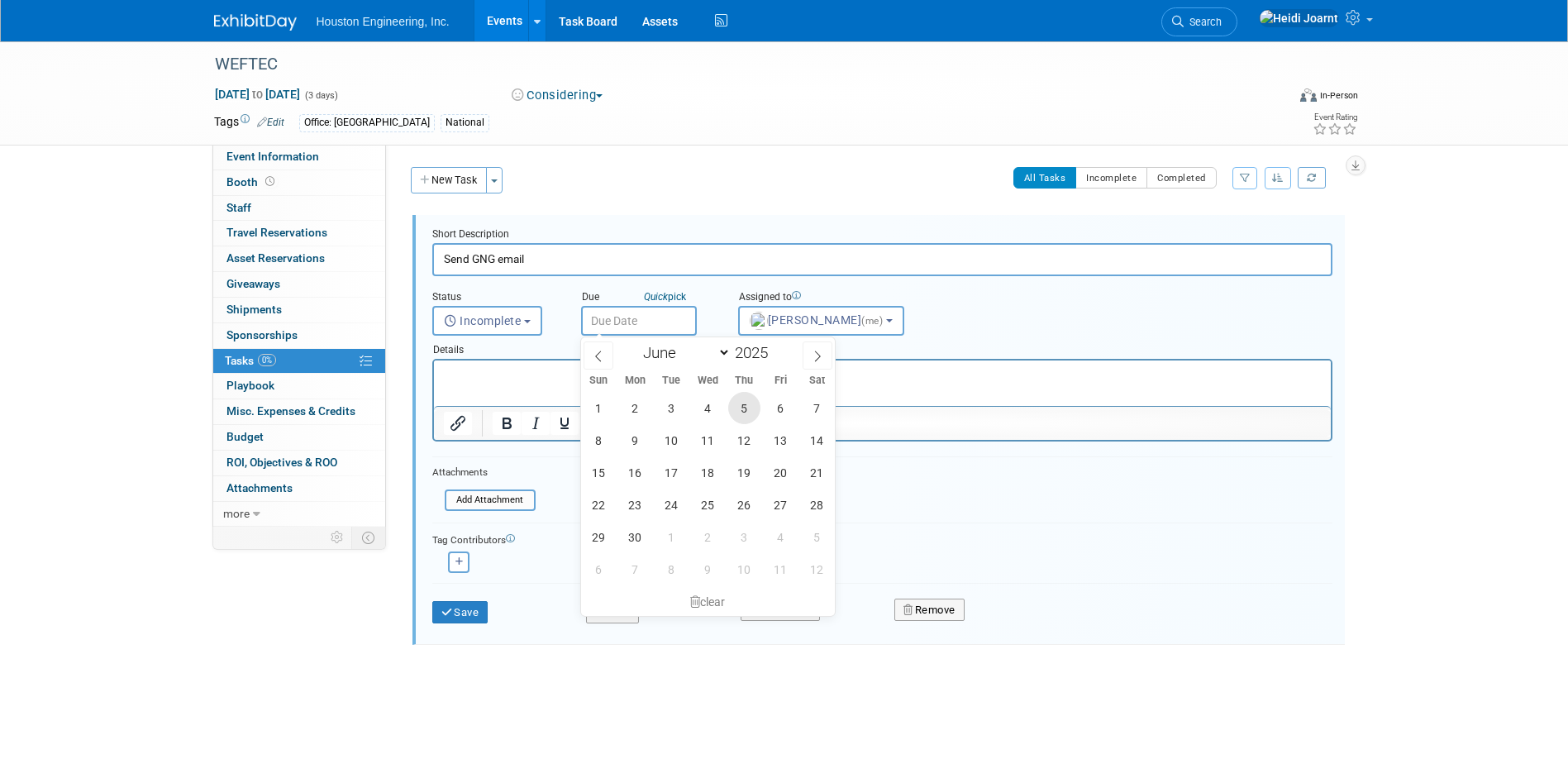
type input "[DATE]"
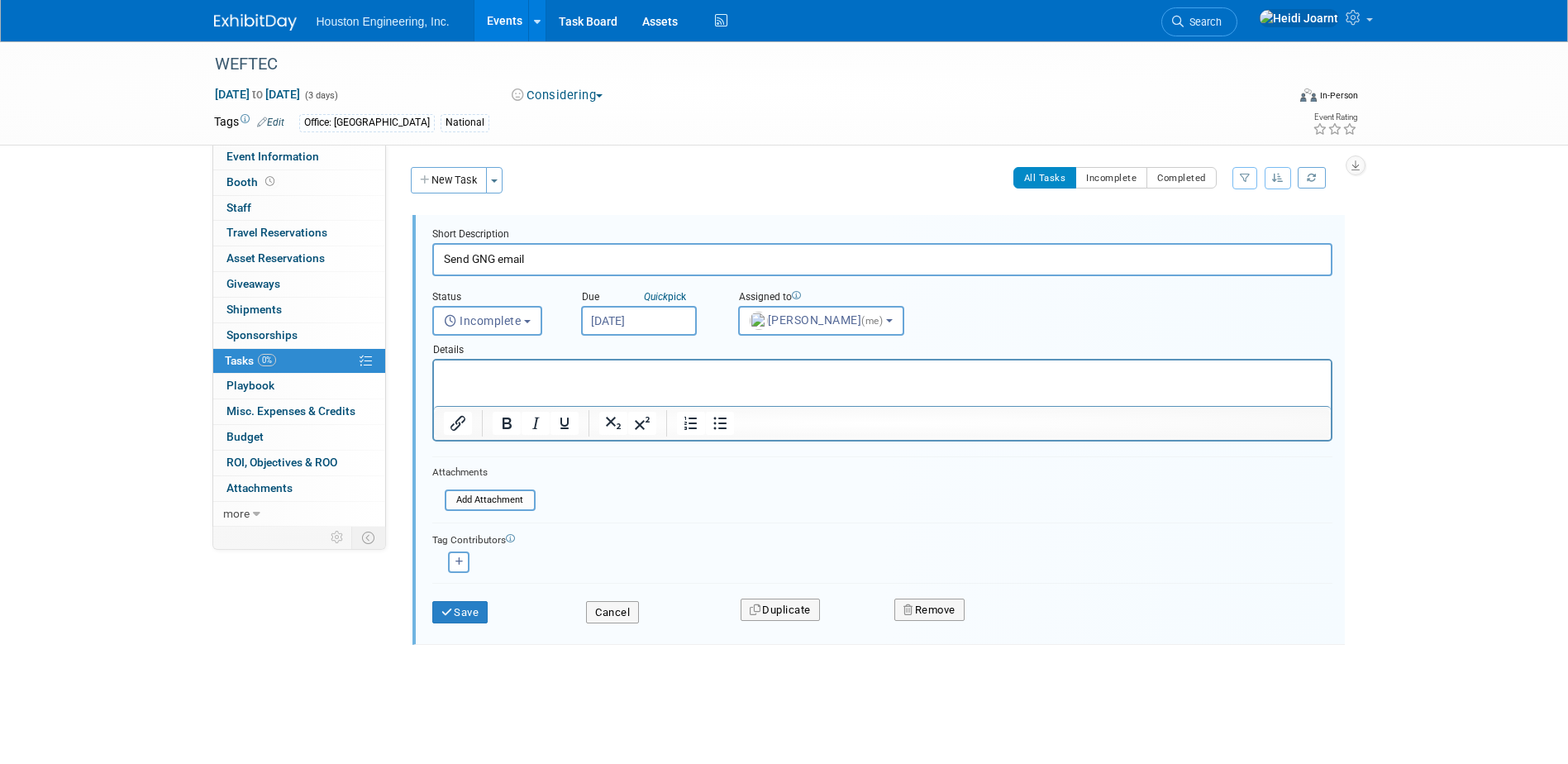
click at [674, 323] on input "[DATE]" at bounding box center [639, 321] width 116 height 30
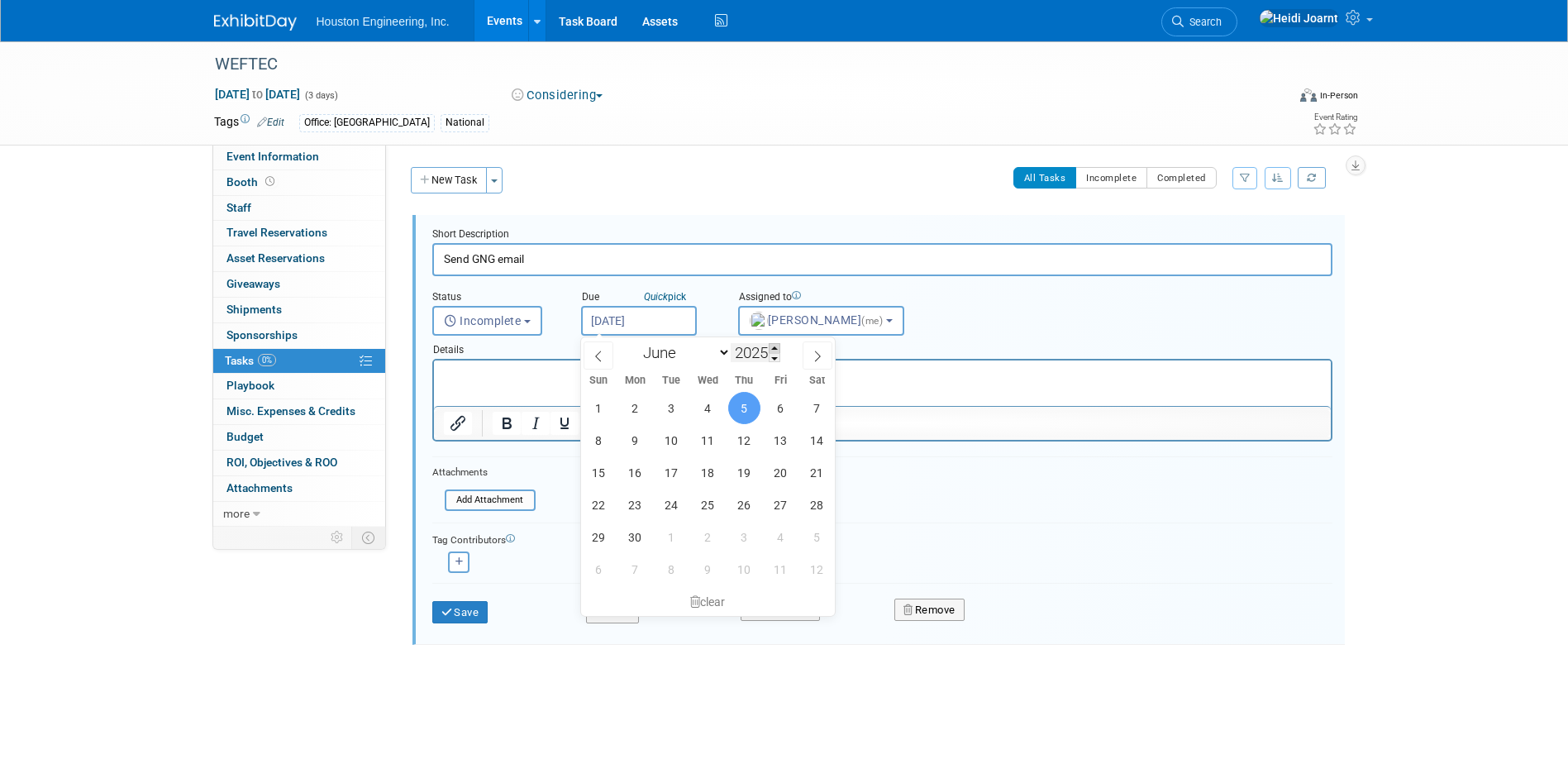
click at [777, 347] on span at bounding box center [774, 348] width 12 height 10
type input "2026"
click at [648, 410] on span "1" at bounding box center [635, 407] width 32 height 32
type input "[DATE]"
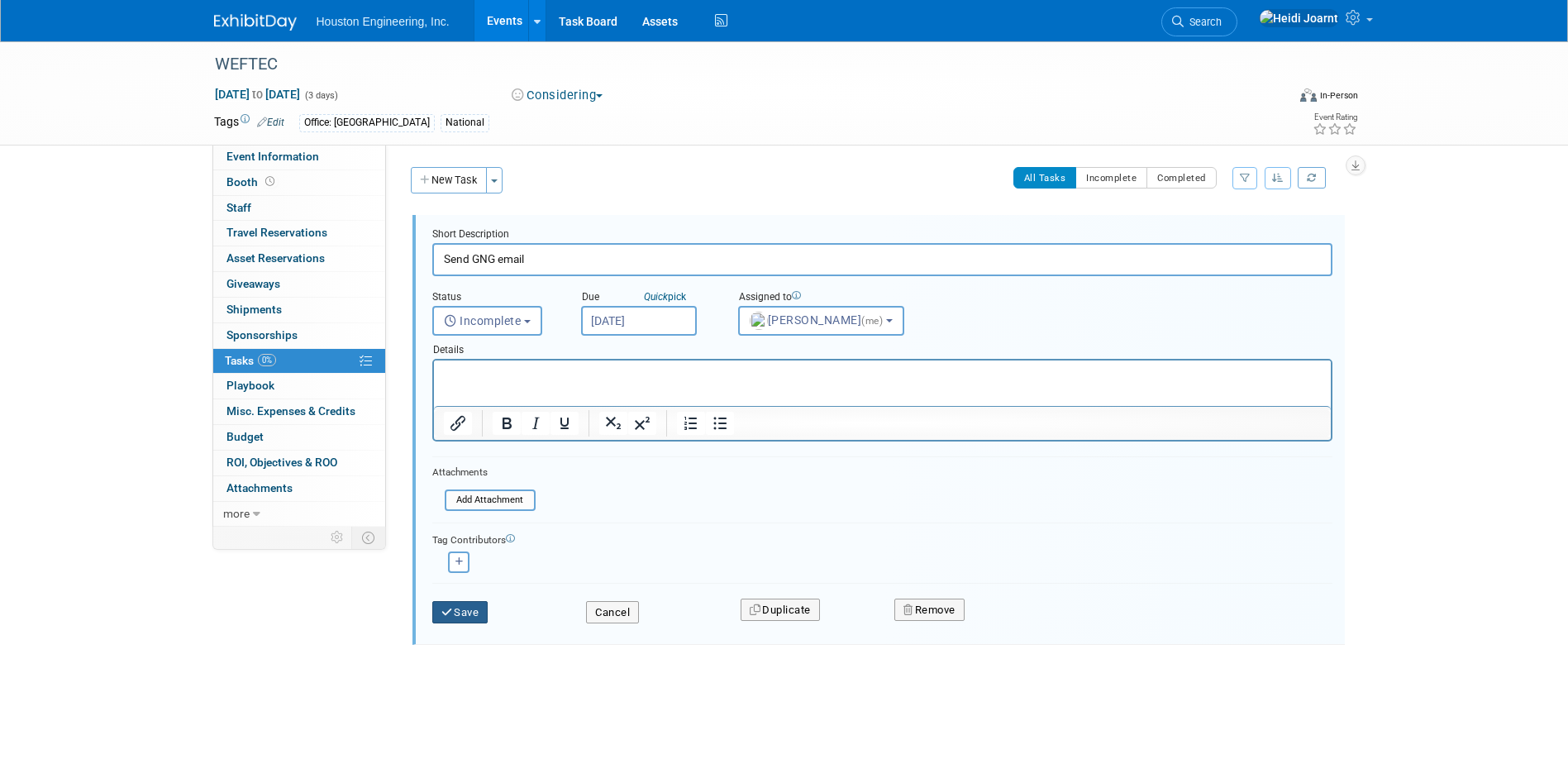
click at [476, 614] on button "Save" at bounding box center [461, 613] width 56 height 23
